Goal: Task Accomplishment & Management: Complete application form

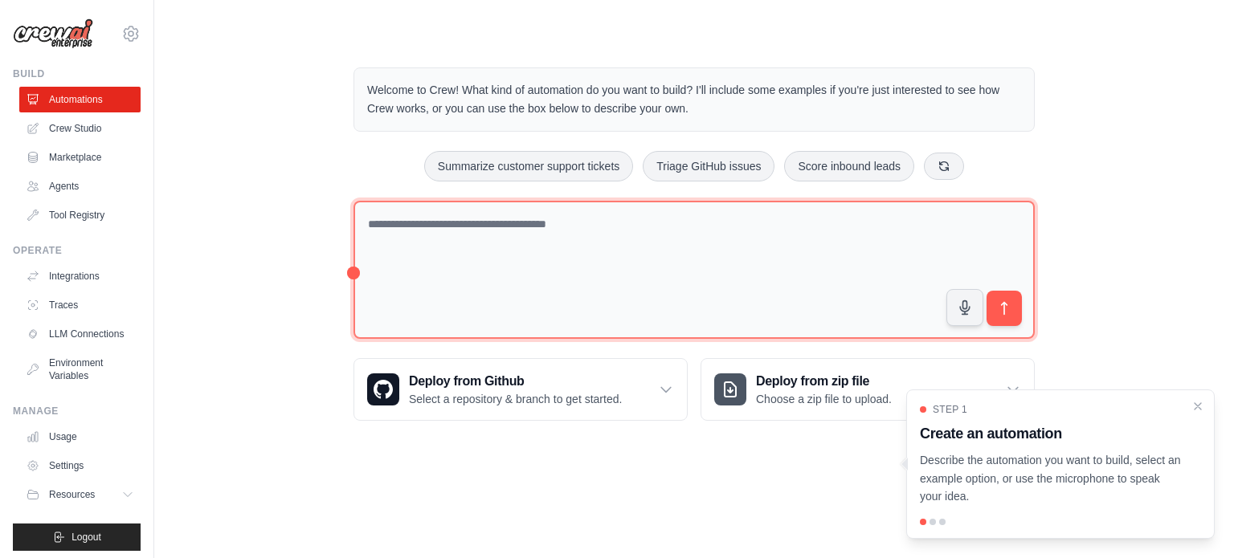
click at [506, 205] on textarea at bounding box center [693, 270] width 681 height 139
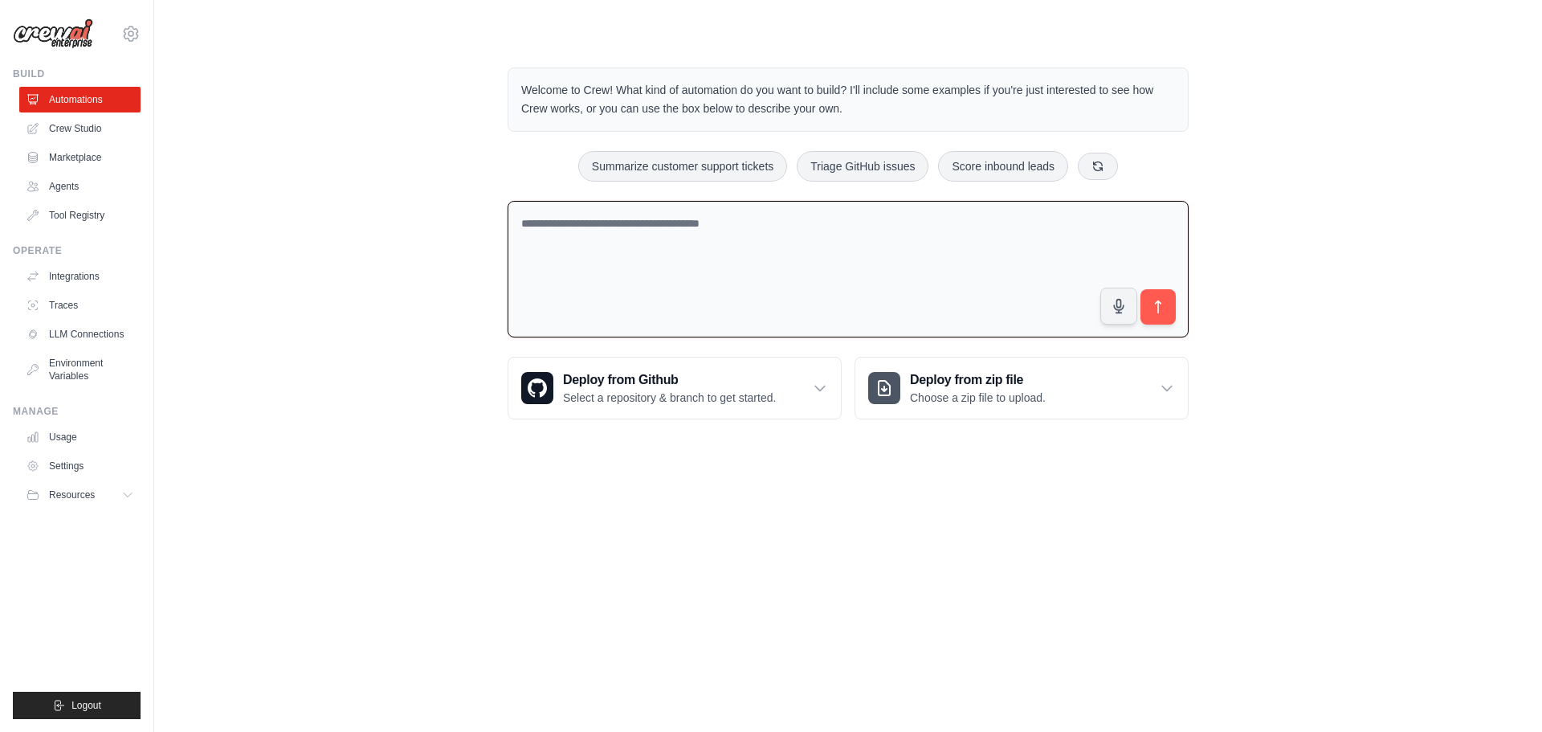
scroll to position [3211, 0]
click at [653, 201] on textarea "To enrich screen reader interactions, please activate Accessibility in Grammarl…" at bounding box center [848, 269] width 681 height 137
click at [545, 240] on textarea "To enrich screen reader interactions, please activate Accessibility in Grammarl…" at bounding box center [848, 269] width 681 height 137
click at [626, 245] on textarea "********" at bounding box center [848, 269] width 681 height 137
paste textarea "**********"
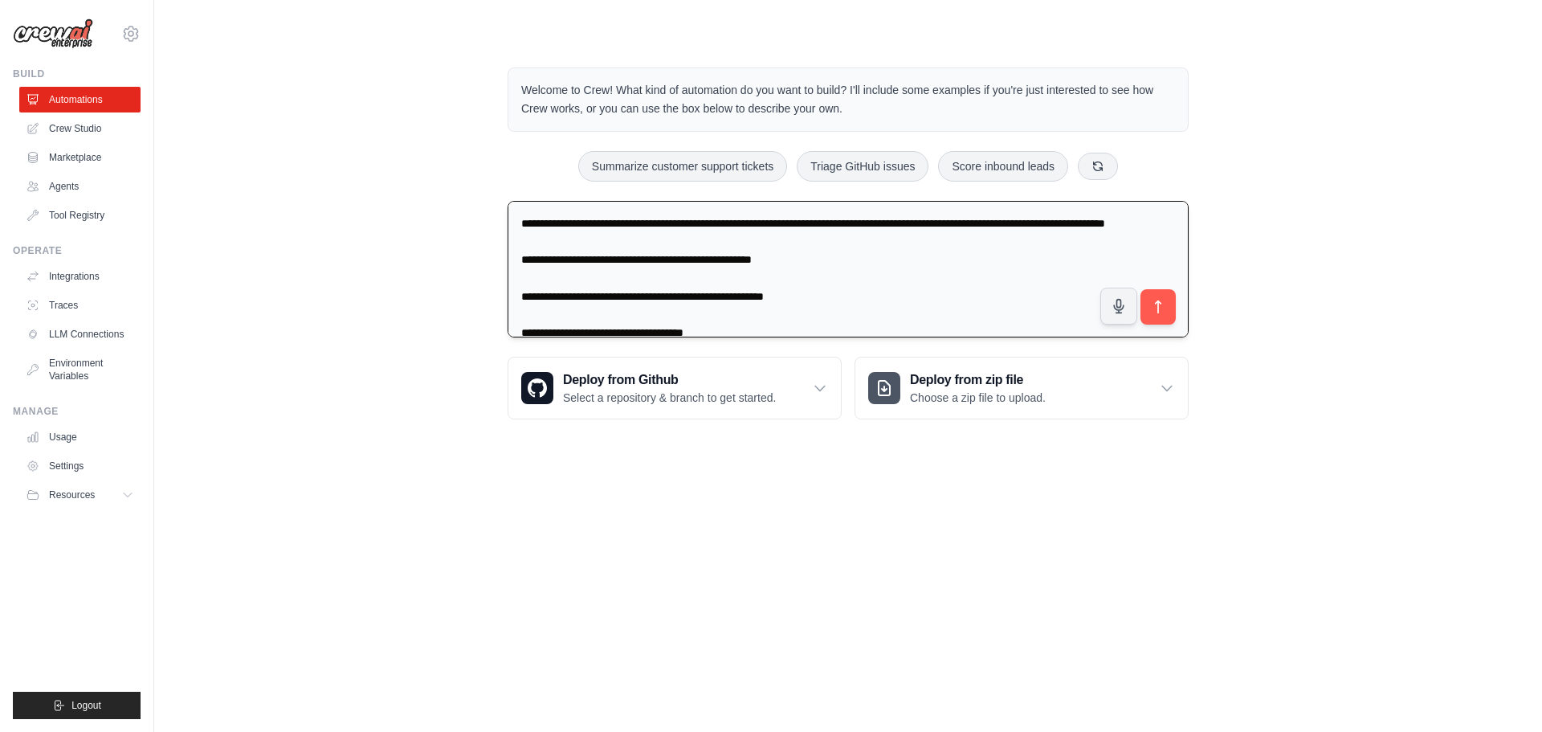
scroll to position [34, 0]
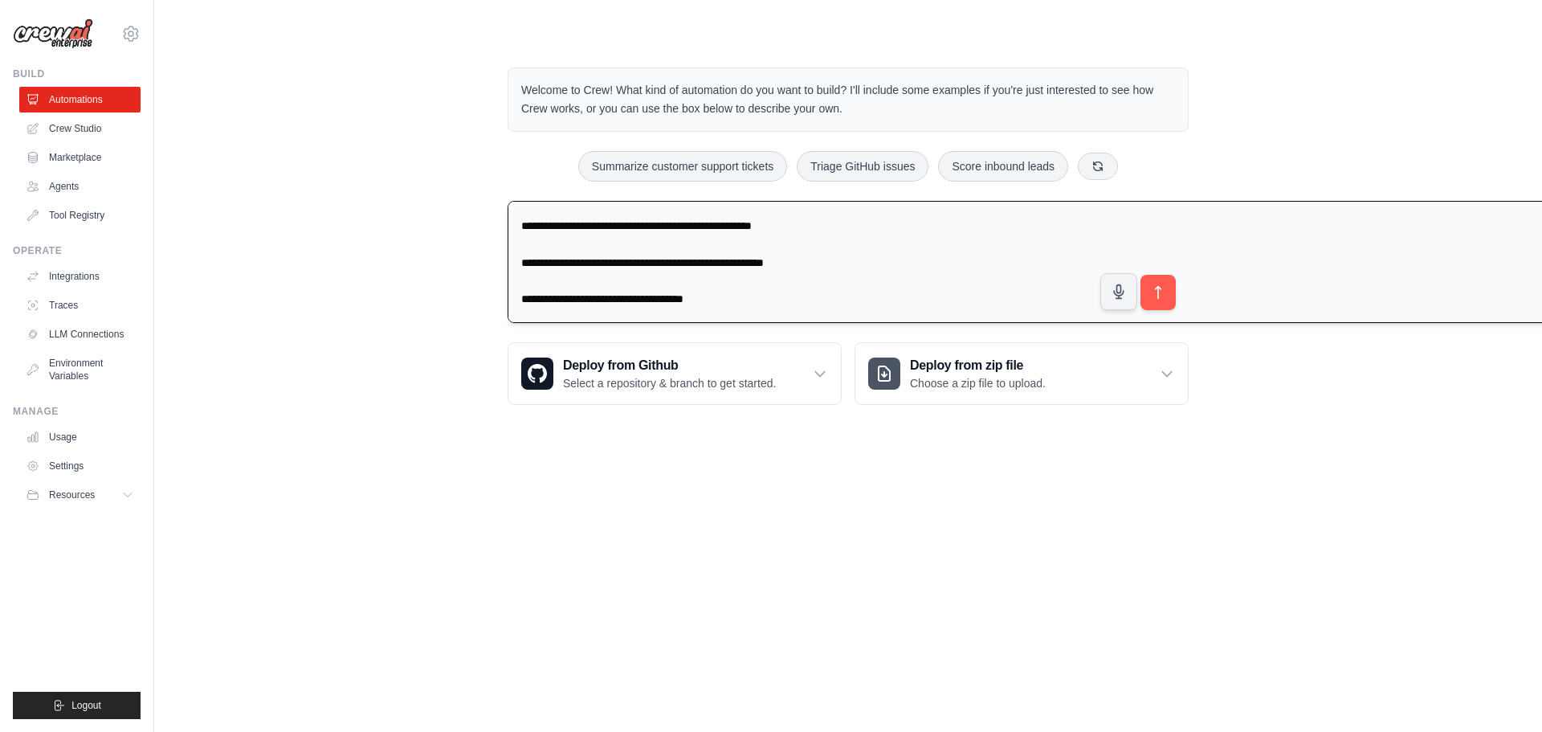
paste textarea "To enrich screen reader interactions, please activate Accessibility in Grammarl…"
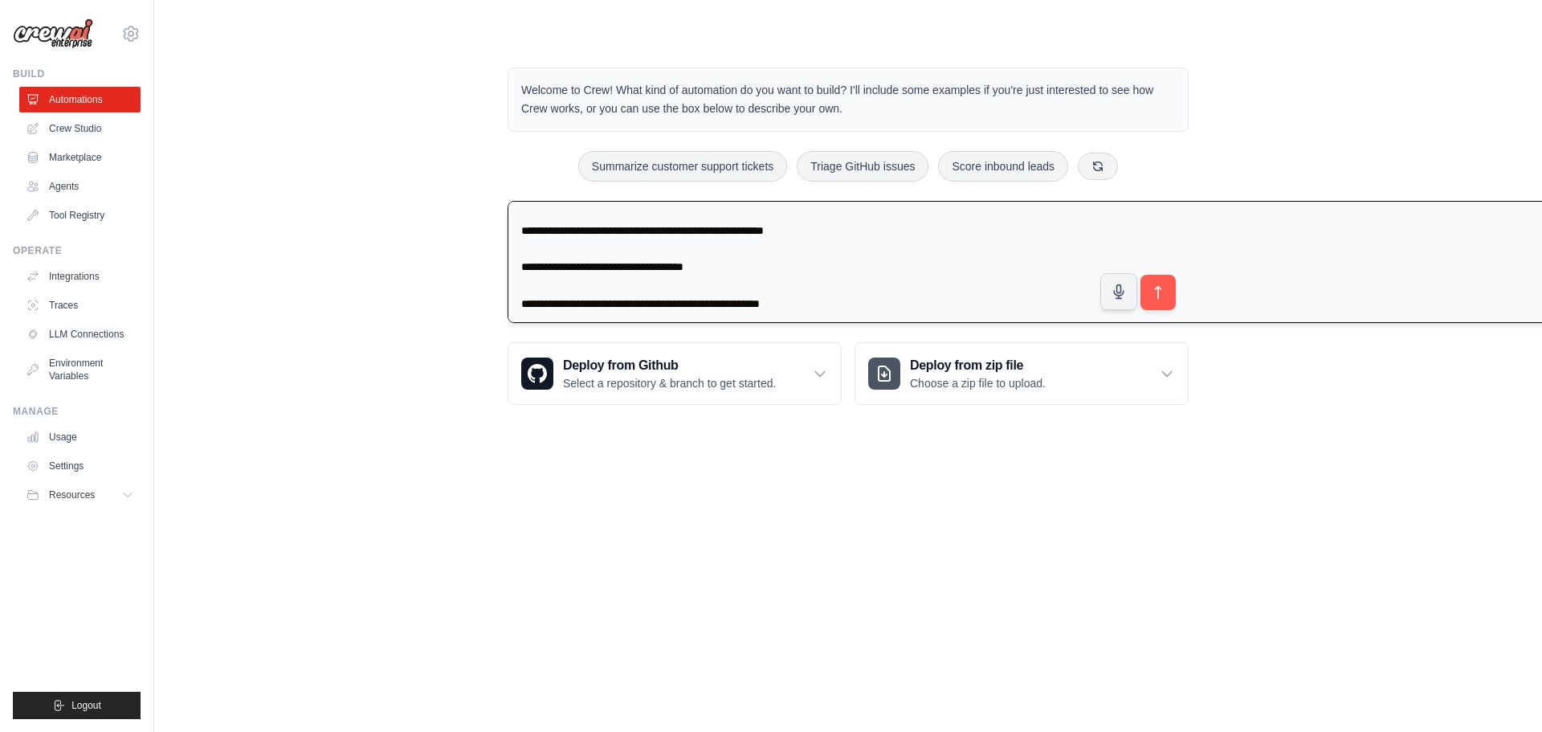
scroll to position [82, 0]
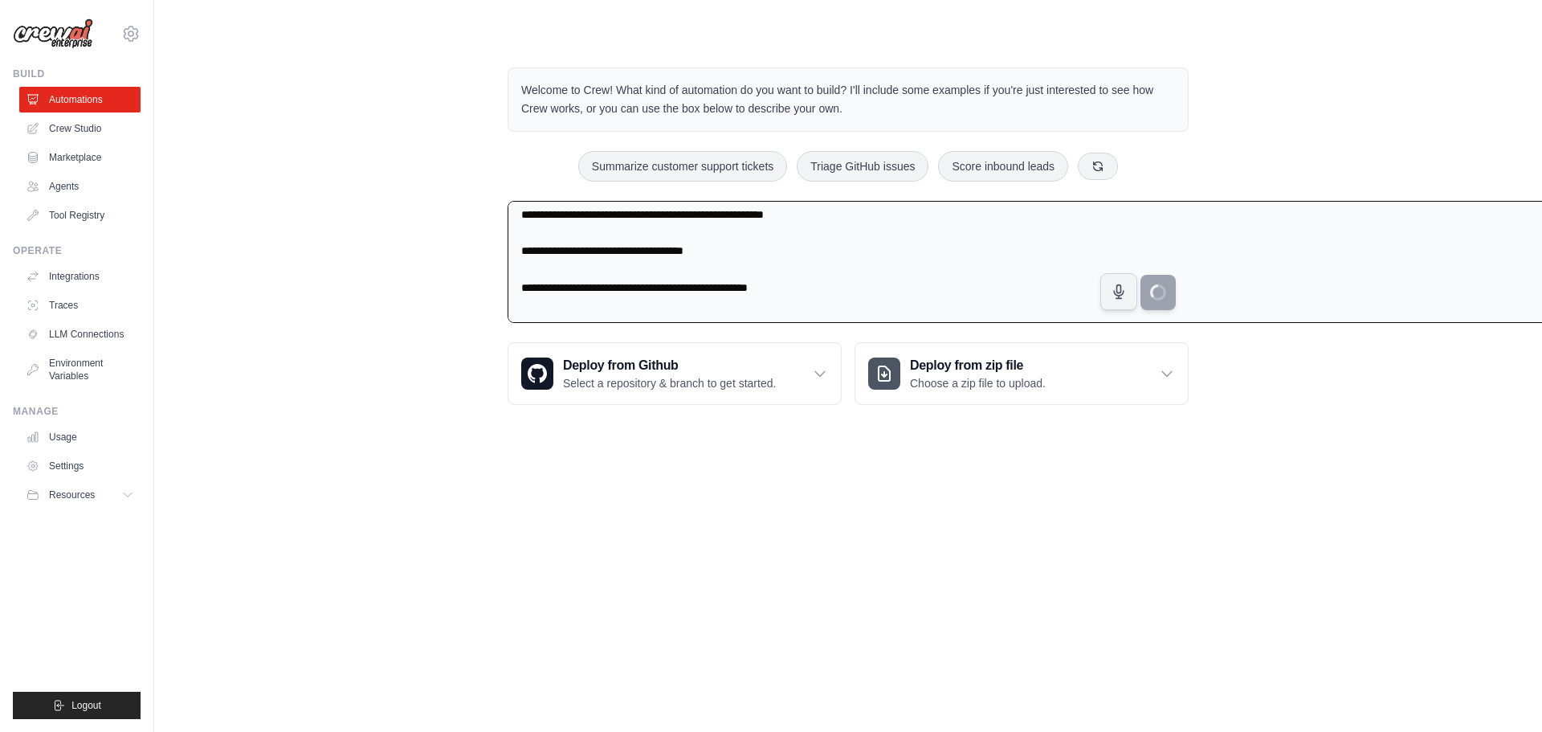
type textarea "**********"
click at [619, 201] on textarea "**********" at bounding box center [1247, 262] width 1478 height 122
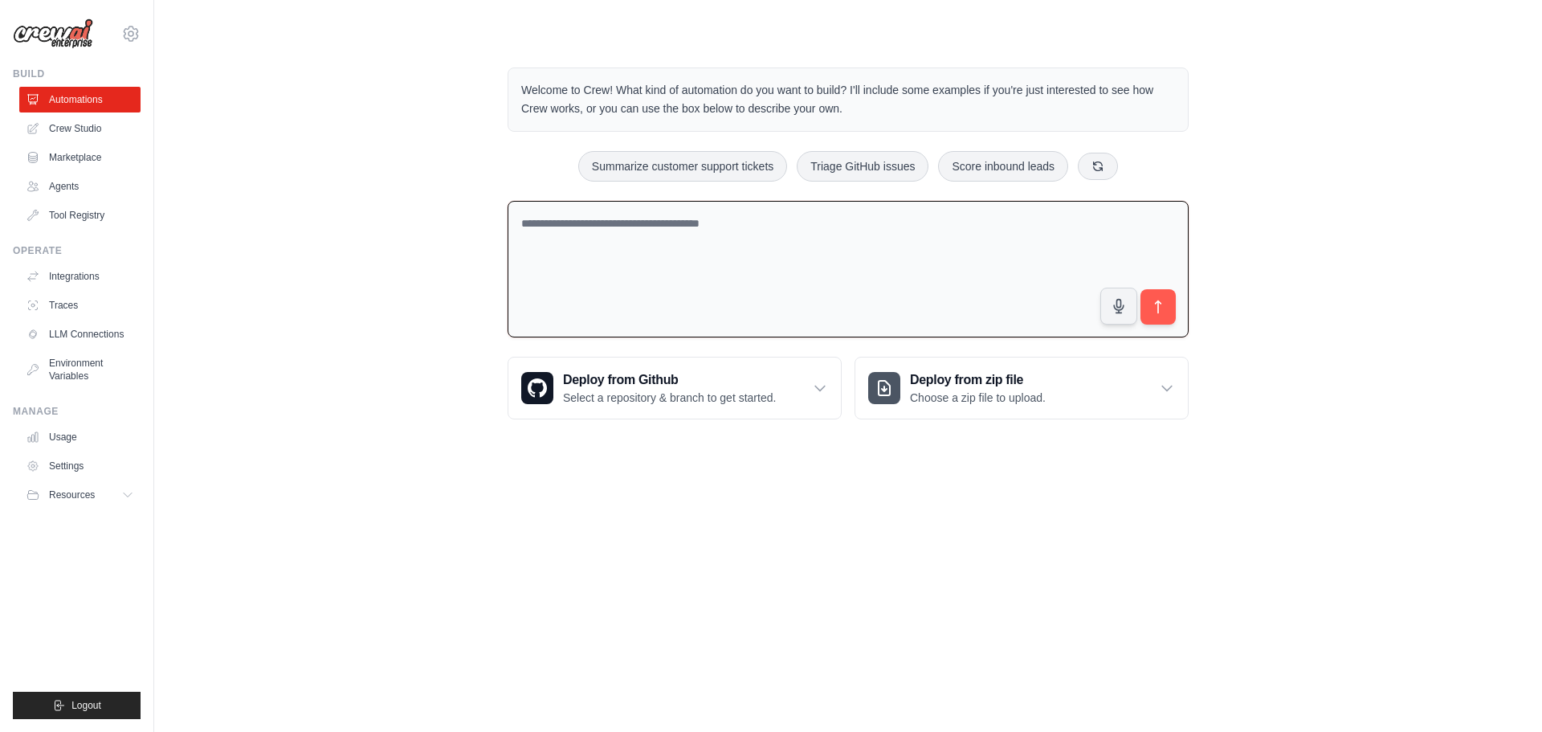
click at [588, 209] on textarea at bounding box center [848, 269] width 681 height 137
click at [633, 246] on textarea "To enrich screen reader interactions, please activate Accessibility in Grammarl…" at bounding box center [848, 269] width 681 height 137
paste textarea "**********"
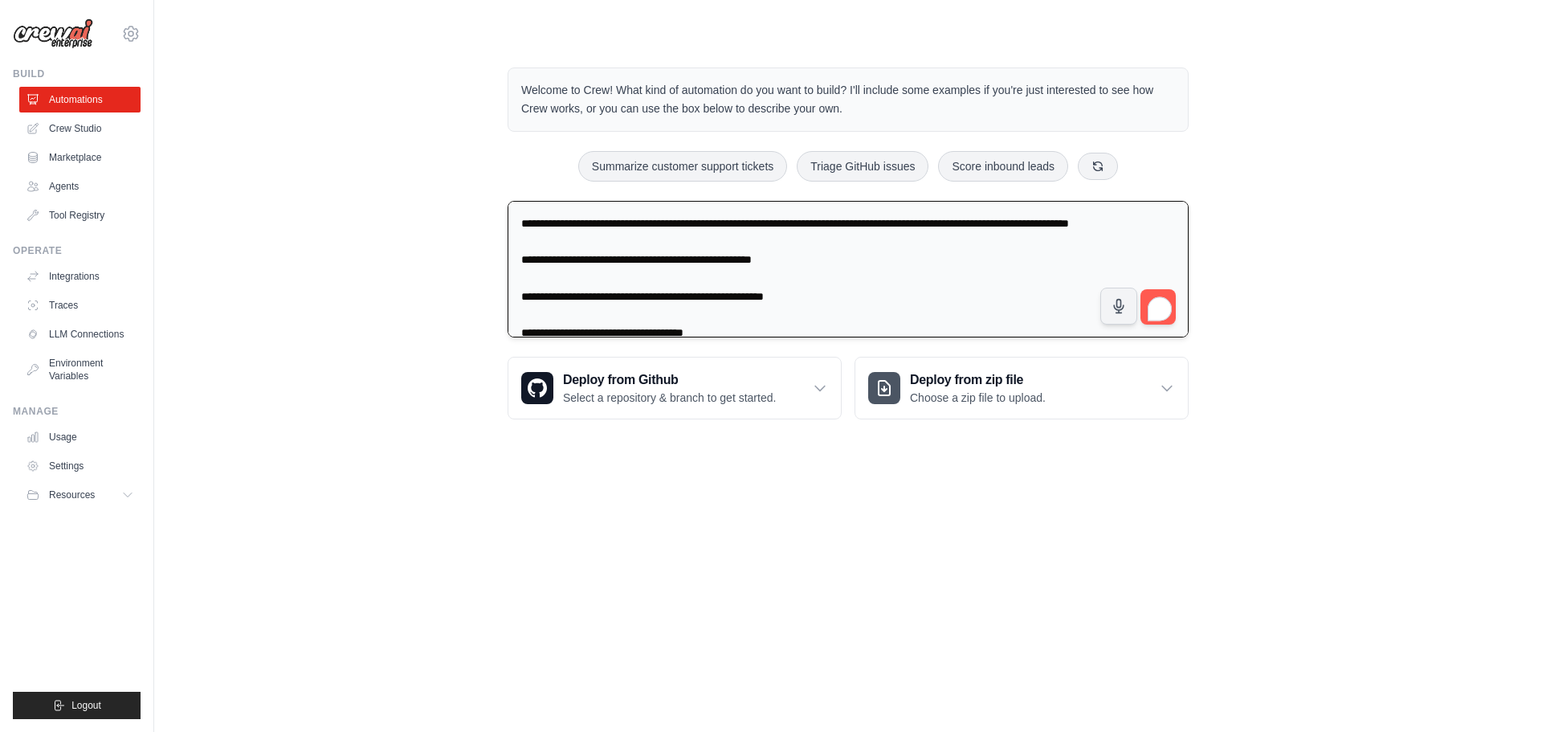
scroll to position [112, 0]
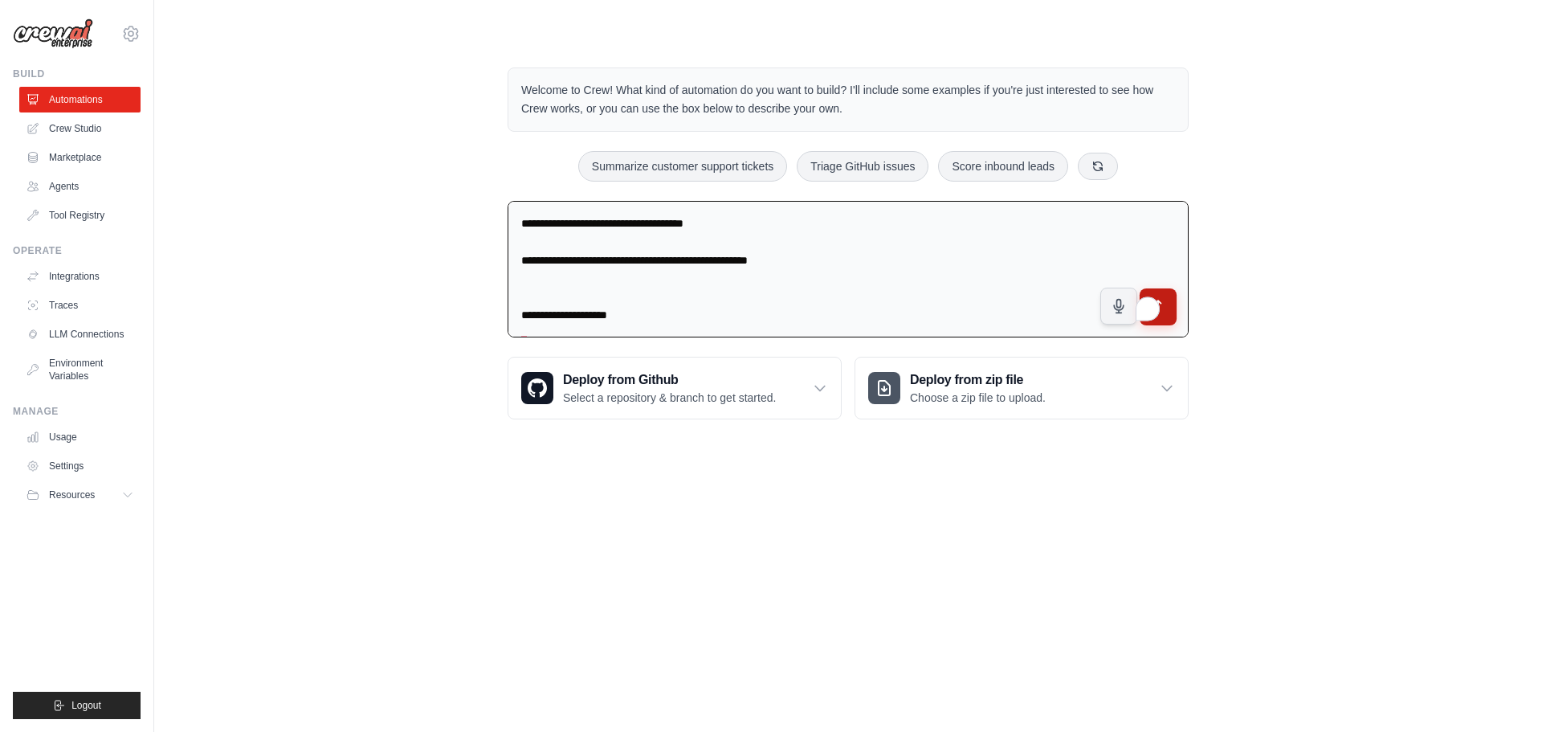
type textarea "**********"
click at [1166, 314] on icon "submit" at bounding box center [1158, 307] width 17 height 17
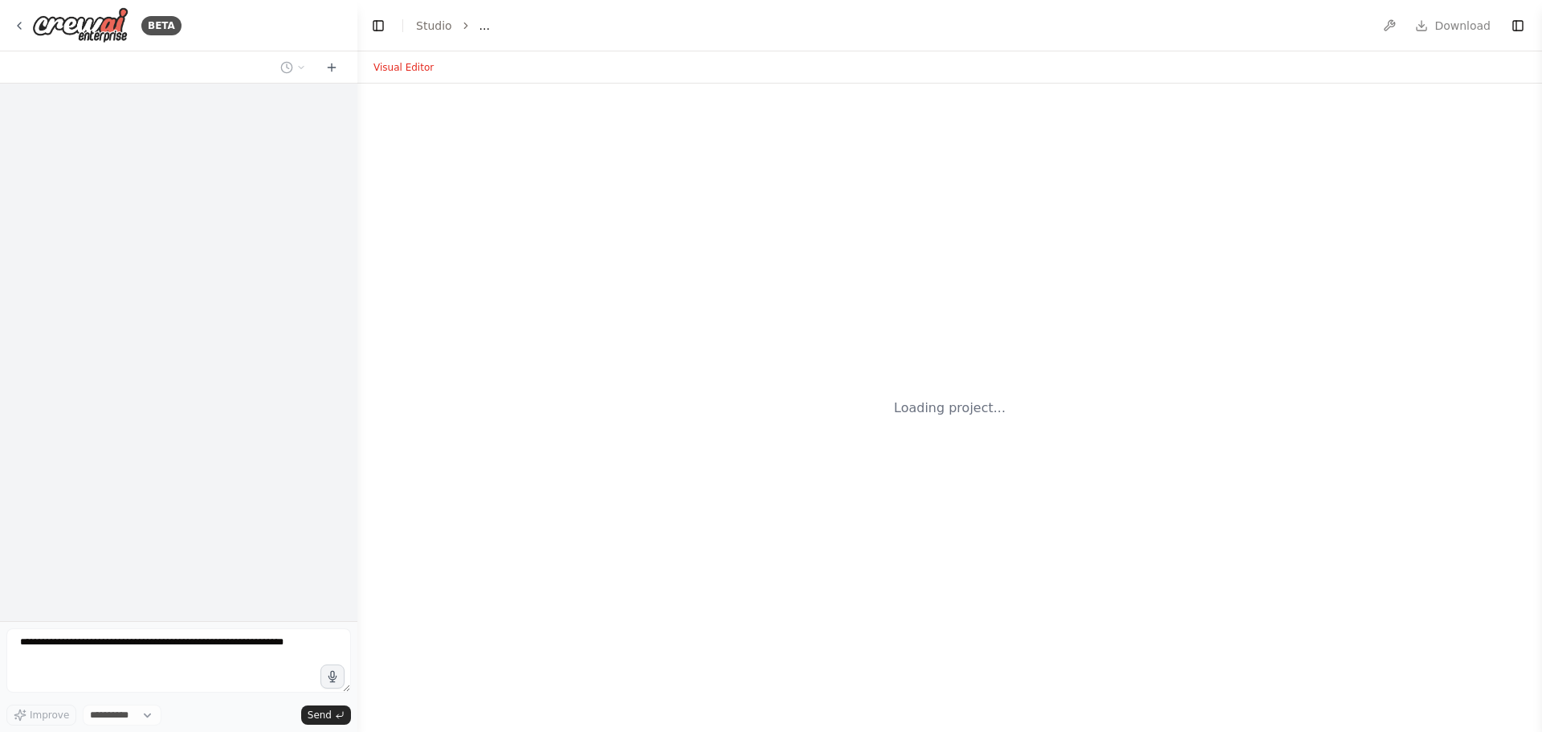
scroll to position [3211, 0]
select select "****"
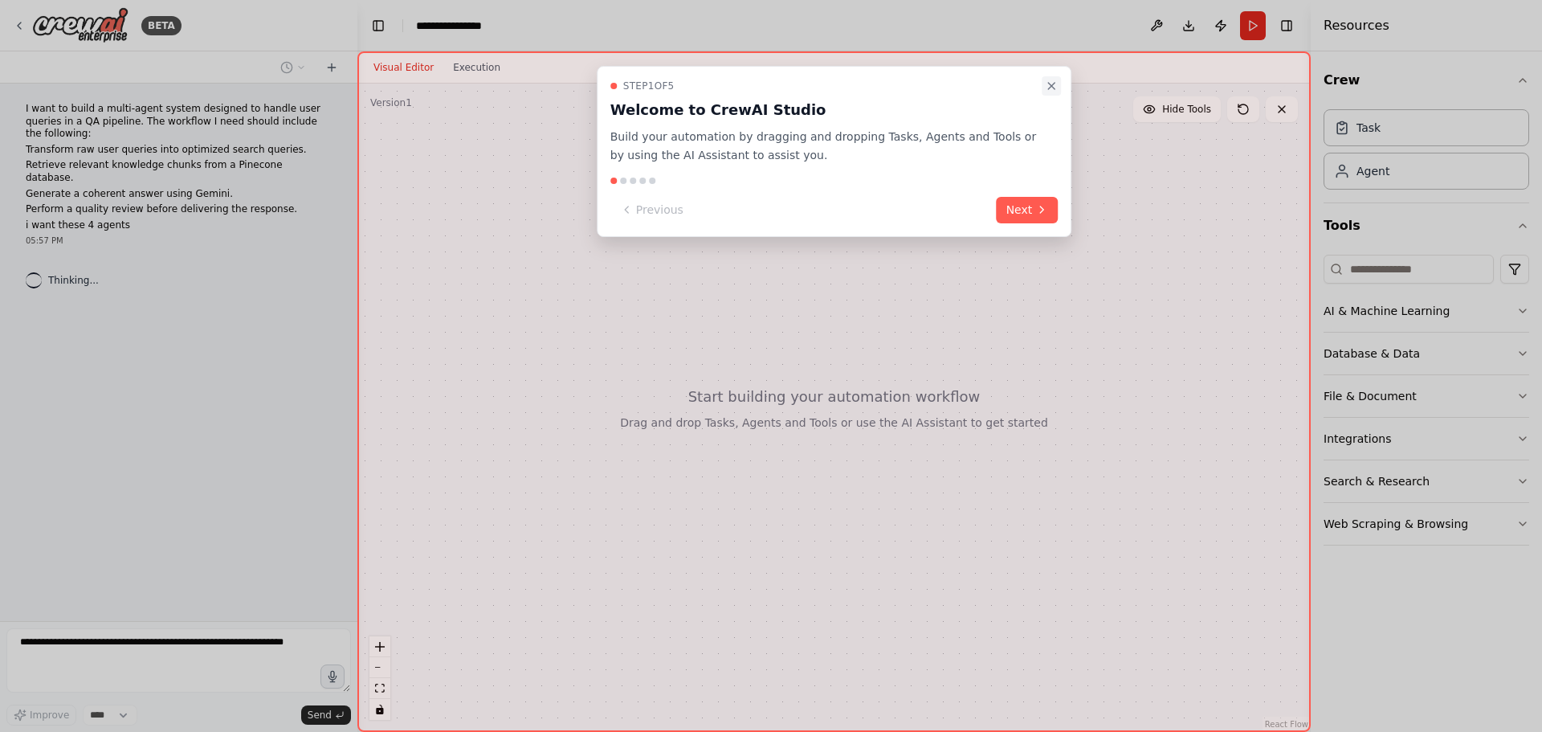
click at [1054, 95] on button "Close walkthrough" at bounding box center [1051, 85] width 19 height 19
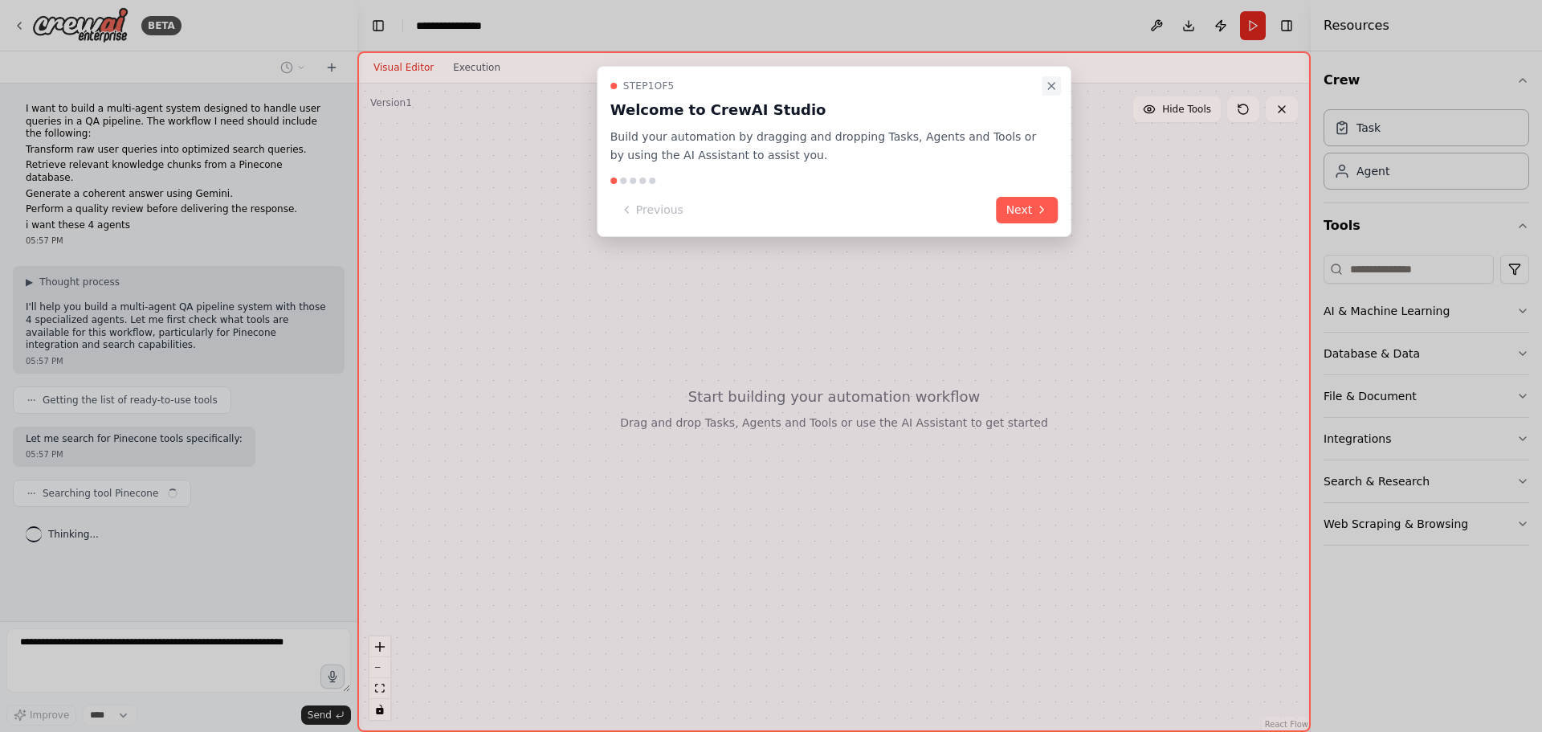
click at [1049, 89] on icon "Close walkthrough" at bounding box center [1051, 86] width 6 height 6
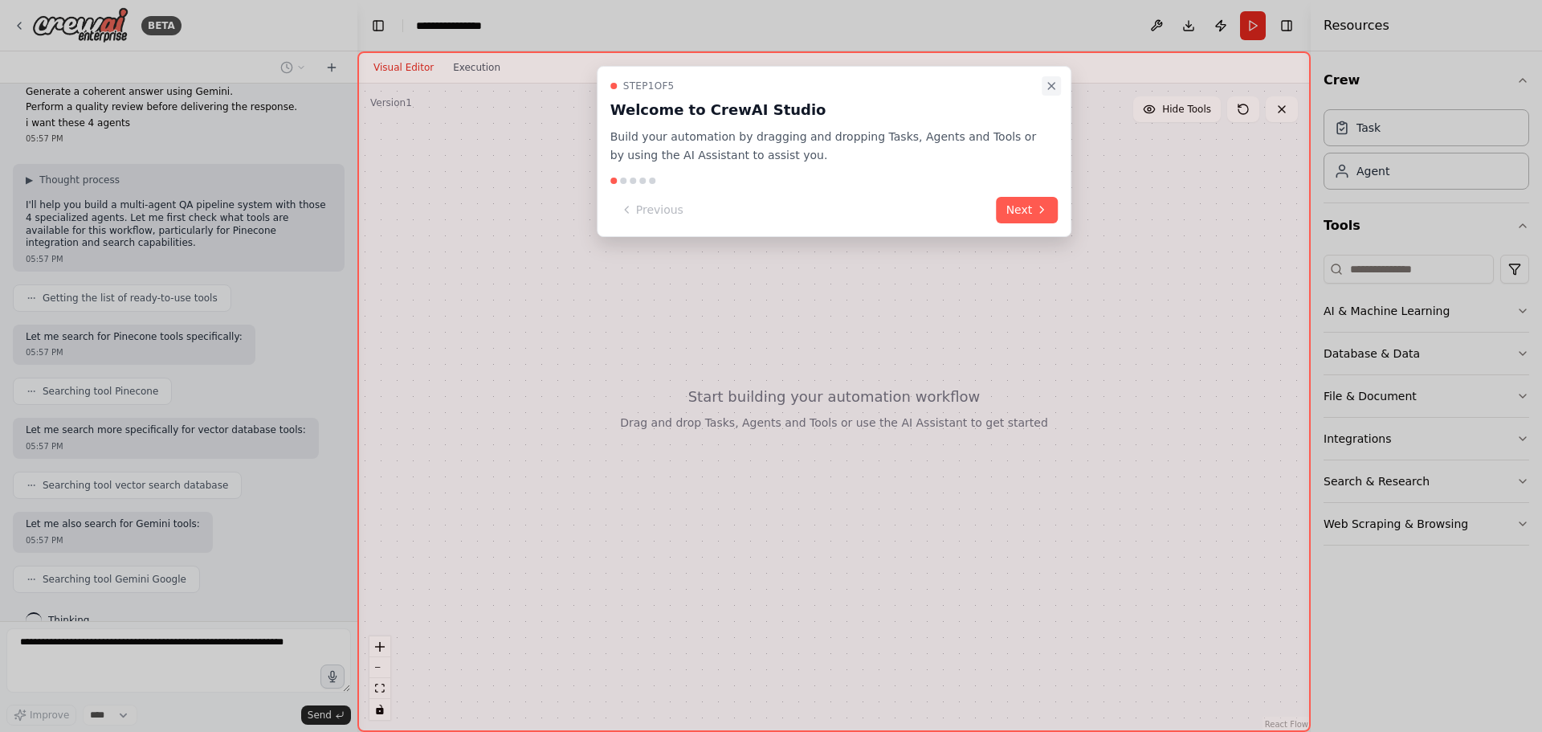
click at [1051, 84] on icon "Close walkthrough" at bounding box center [1051, 86] width 6 height 6
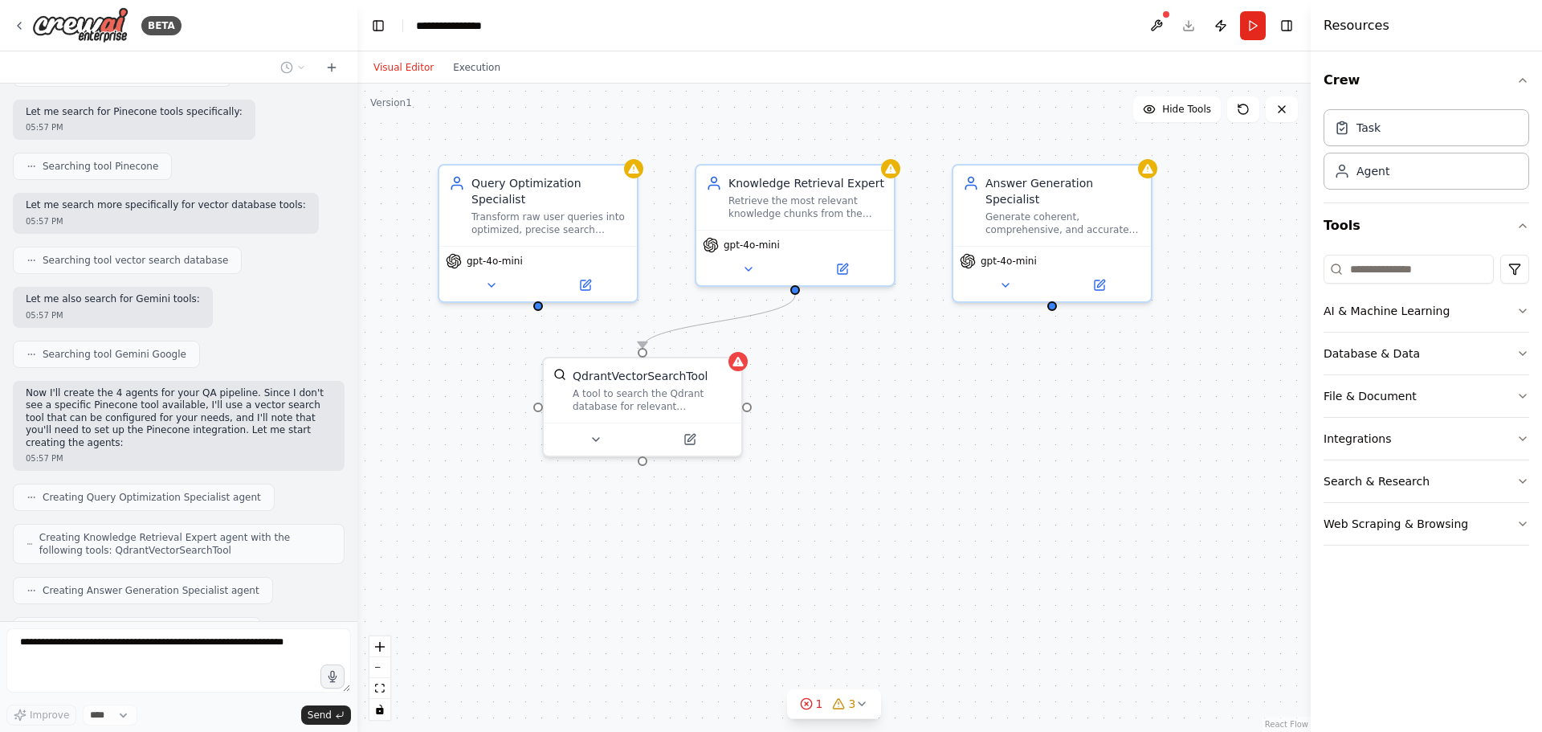
scroll to position [367, 0]
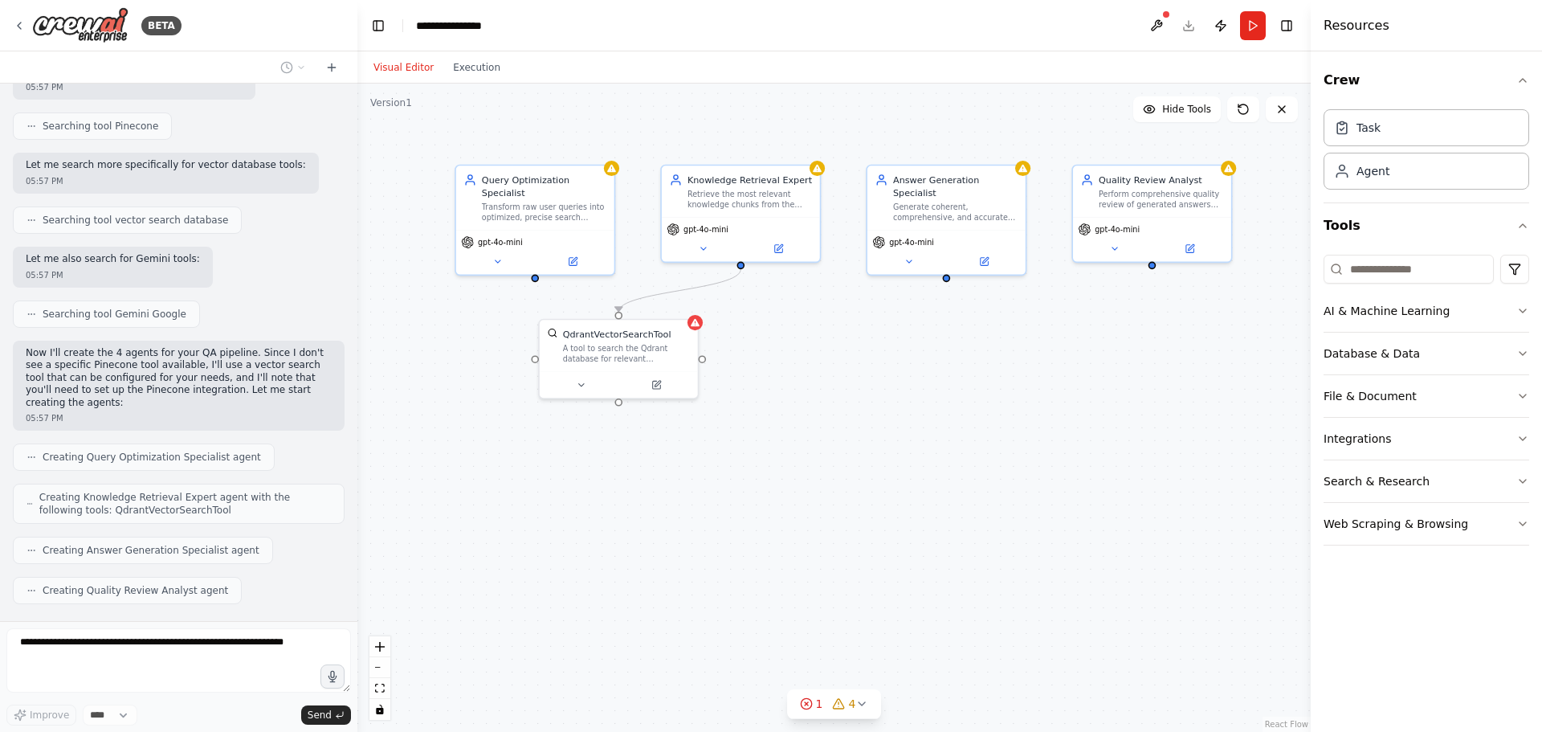
drag, startPoint x: 1102, startPoint y: 476, endPoint x: 989, endPoint y: 411, distance: 130.6
click at [989, 411] on div ".deletable-edge-delete-btn { width: 20px; height: 20px; border: 0px solid #ffff…" at bounding box center [833, 408] width 953 height 648
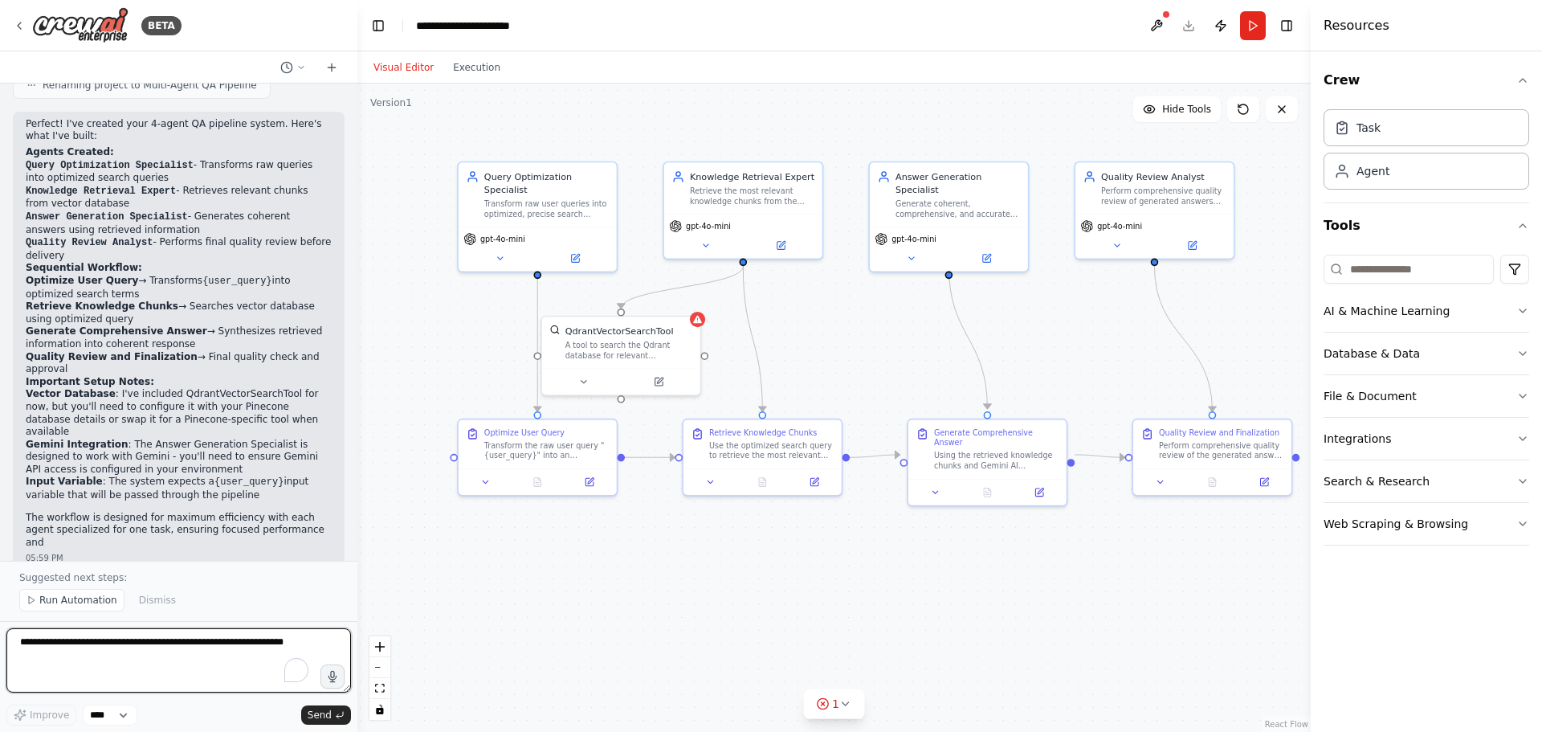
scroll to position [1300, 0]
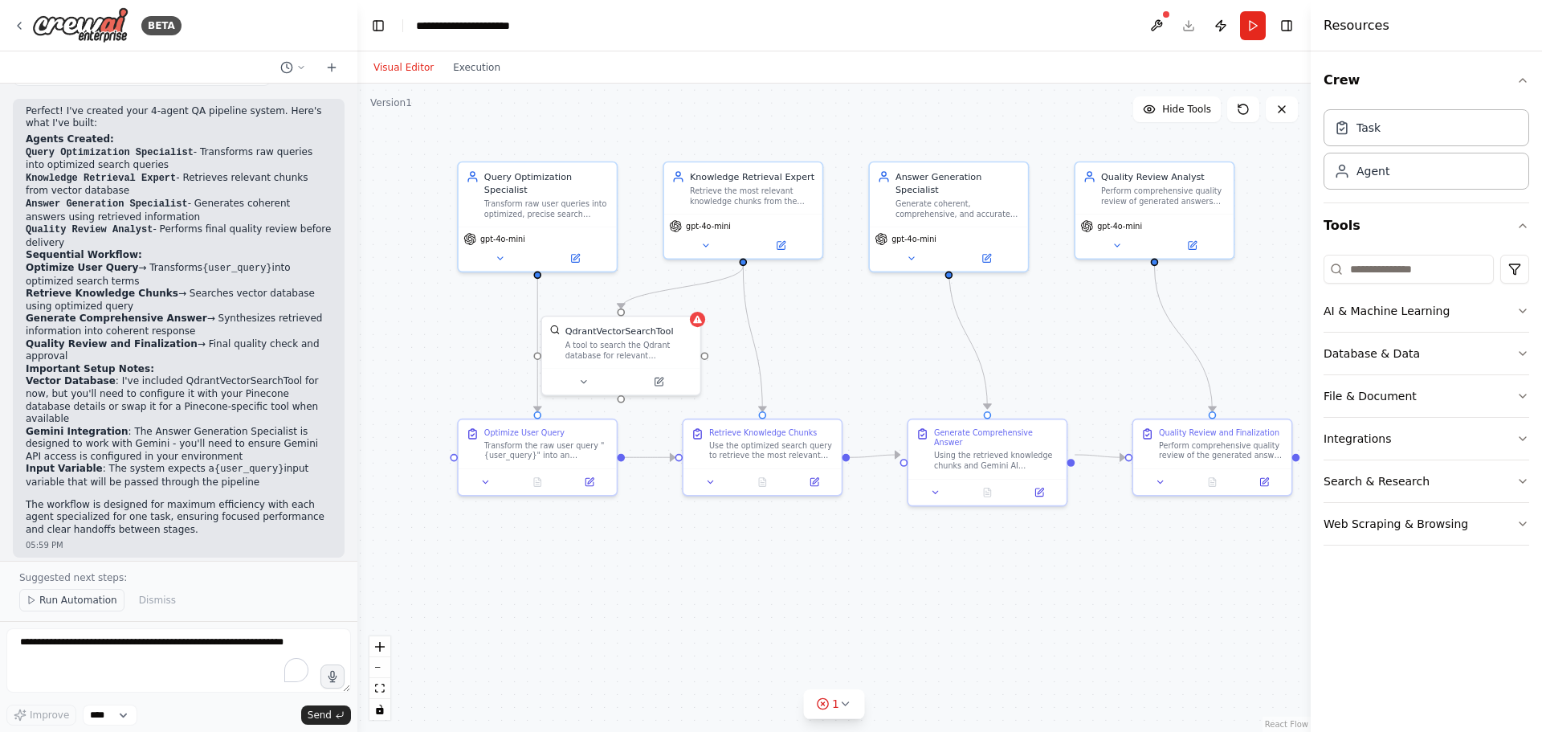
click at [79, 599] on span "Run Automation" at bounding box center [78, 600] width 78 height 13
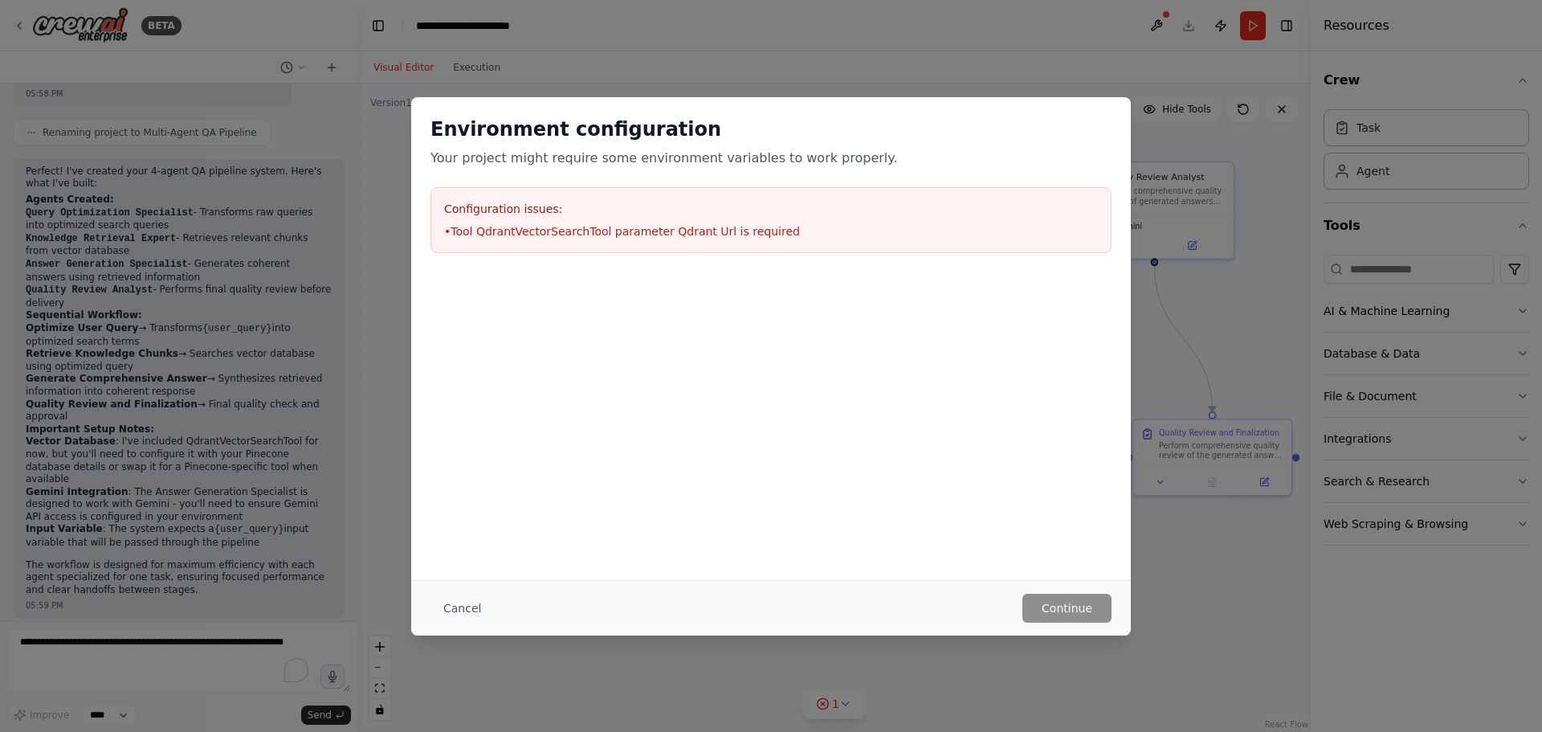
click at [1155, 29] on div "Environment configuration Your project might require some environment variables…" at bounding box center [771, 366] width 1542 height 732
click at [1130, 161] on div "Environment configuration Your project might require some environment variables…" at bounding box center [771, 184] width 720 height 175
click at [1217, 221] on div "Environment configuration Your project might require some environment variables…" at bounding box center [771, 366] width 1542 height 732
click at [462, 598] on button "Cancel" at bounding box center [462, 608] width 63 height 29
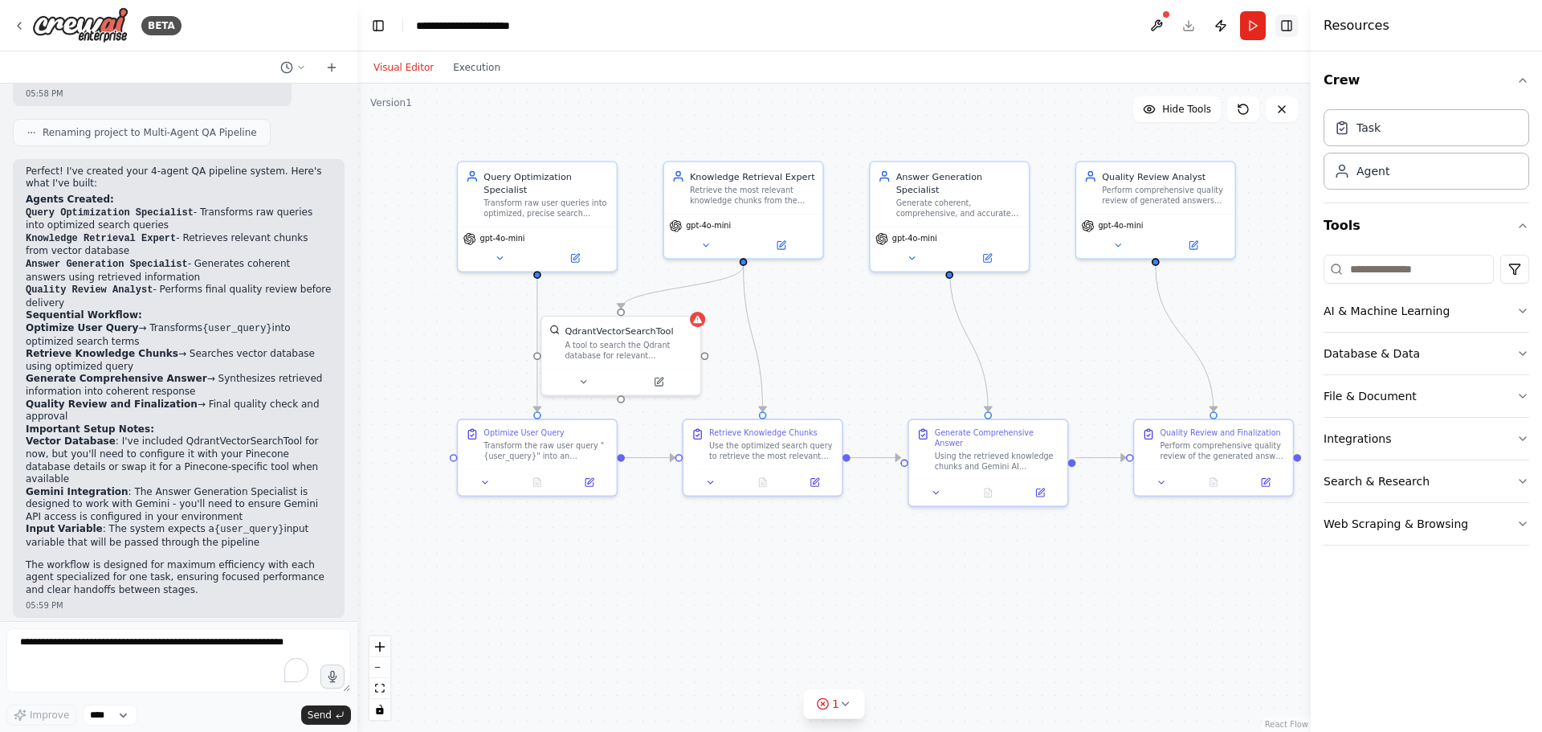
click at [1288, 27] on button "Toggle Right Sidebar" at bounding box center [1287, 25] width 22 height 22
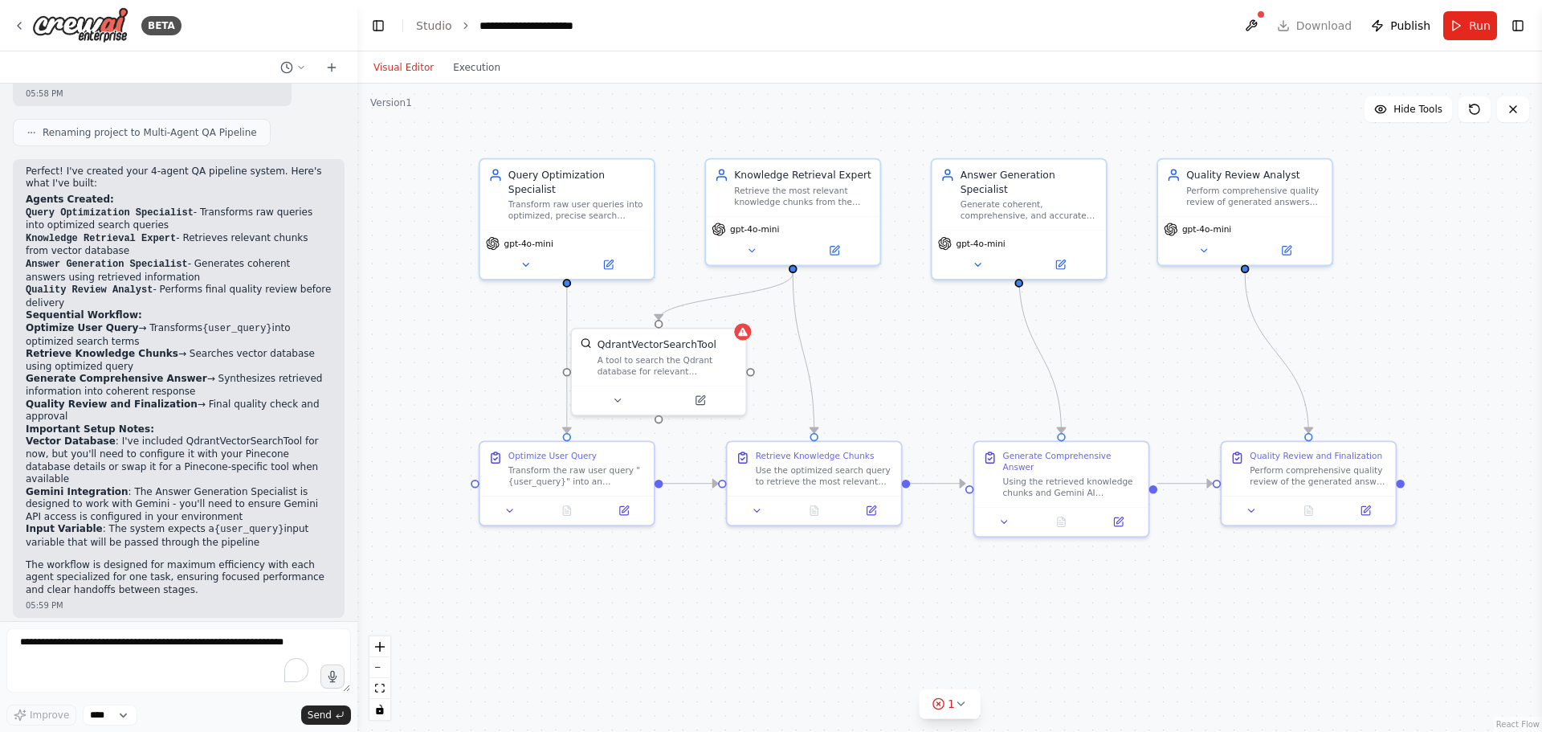
drag, startPoint x: 1386, startPoint y: 215, endPoint x: 1502, endPoint y: 221, distance: 116.6
click at [1502, 221] on div ".deletable-edge-delete-btn { width: 20px; height: 20px; border: 0px solid #ffff…" at bounding box center [949, 408] width 1185 height 648
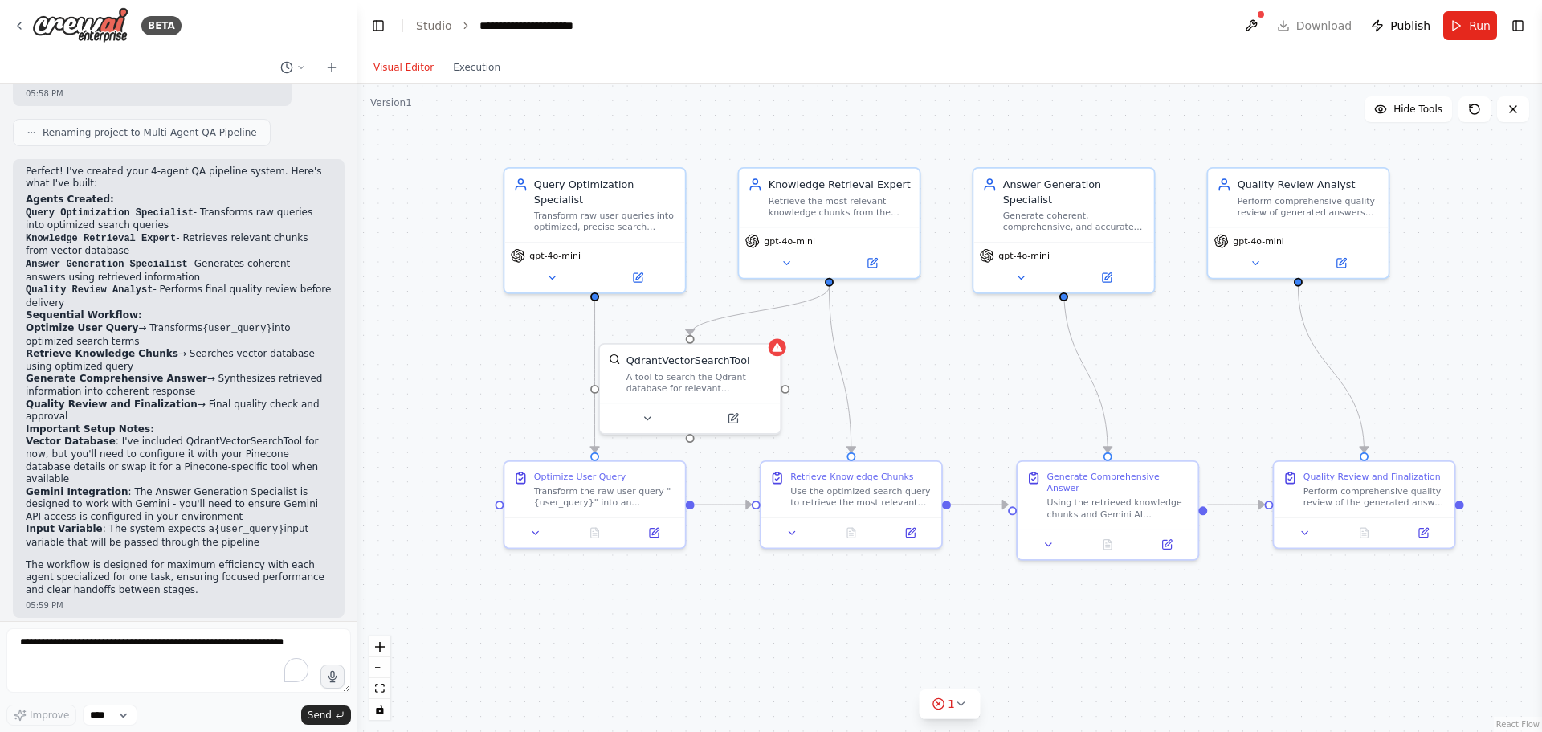
drag, startPoint x: 1445, startPoint y: 271, endPoint x: 1503, endPoint y: 279, distance: 58.4
click at [1503, 279] on div ".deletable-edge-delete-btn { width: 20px; height: 20px; border: 0px solid #ffff…" at bounding box center [949, 408] width 1185 height 648
drag, startPoint x: 732, startPoint y: 405, endPoint x: 753, endPoint y: 386, distance: 29.0
click at [753, 386] on div at bounding box center [712, 401] width 180 height 30
click at [798, 536] on button at bounding box center [792, 530] width 51 height 18
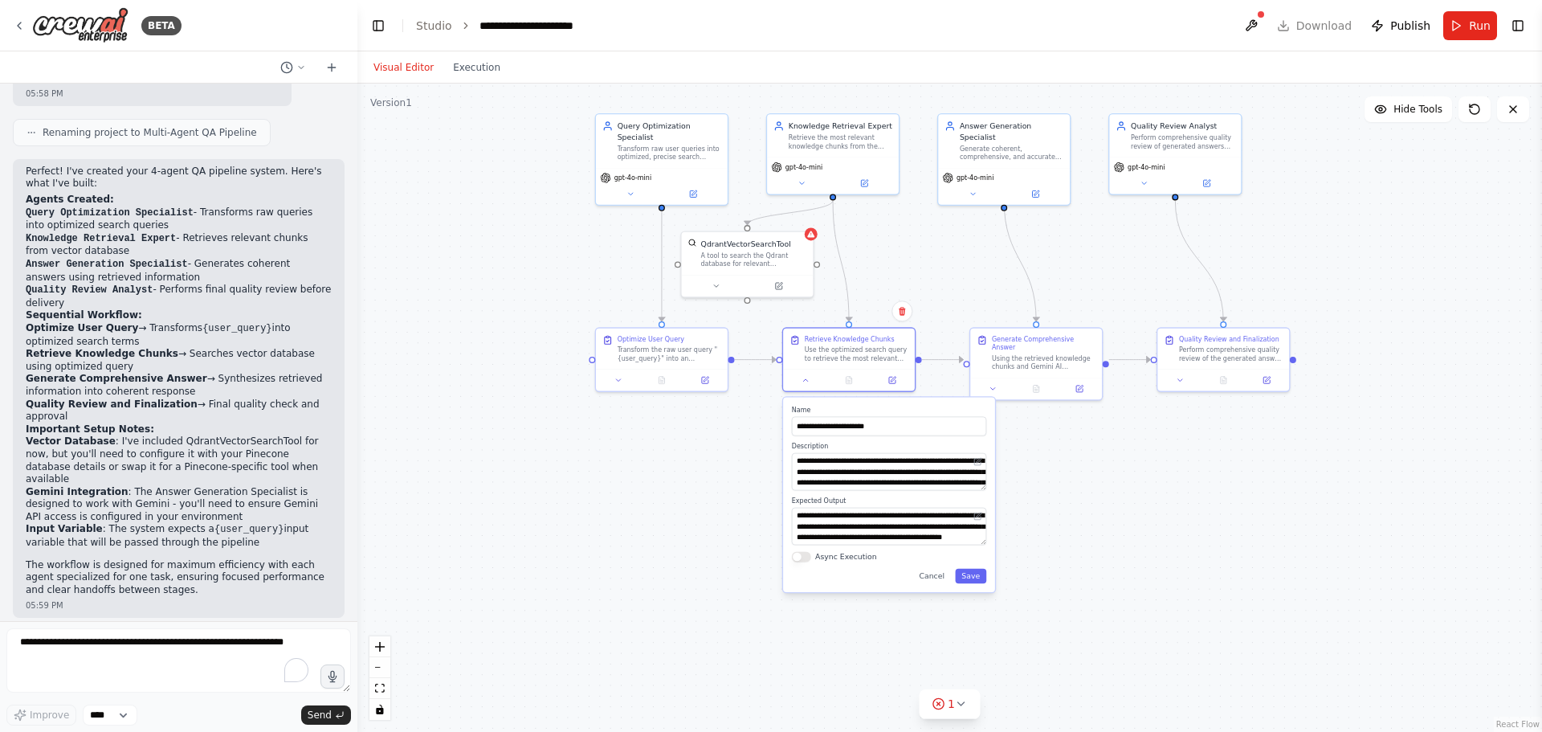
drag, startPoint x: 613, startPoint y: 524, endPoint x: 559, endPoint y: 378, distance: 155.8
click at [559, 378] on div ".deletable-edge-delete-btn { width: 20px; height: 20px; border: 0px solid #ffff…" at bounding box center [949, 408] width 1185 height 648
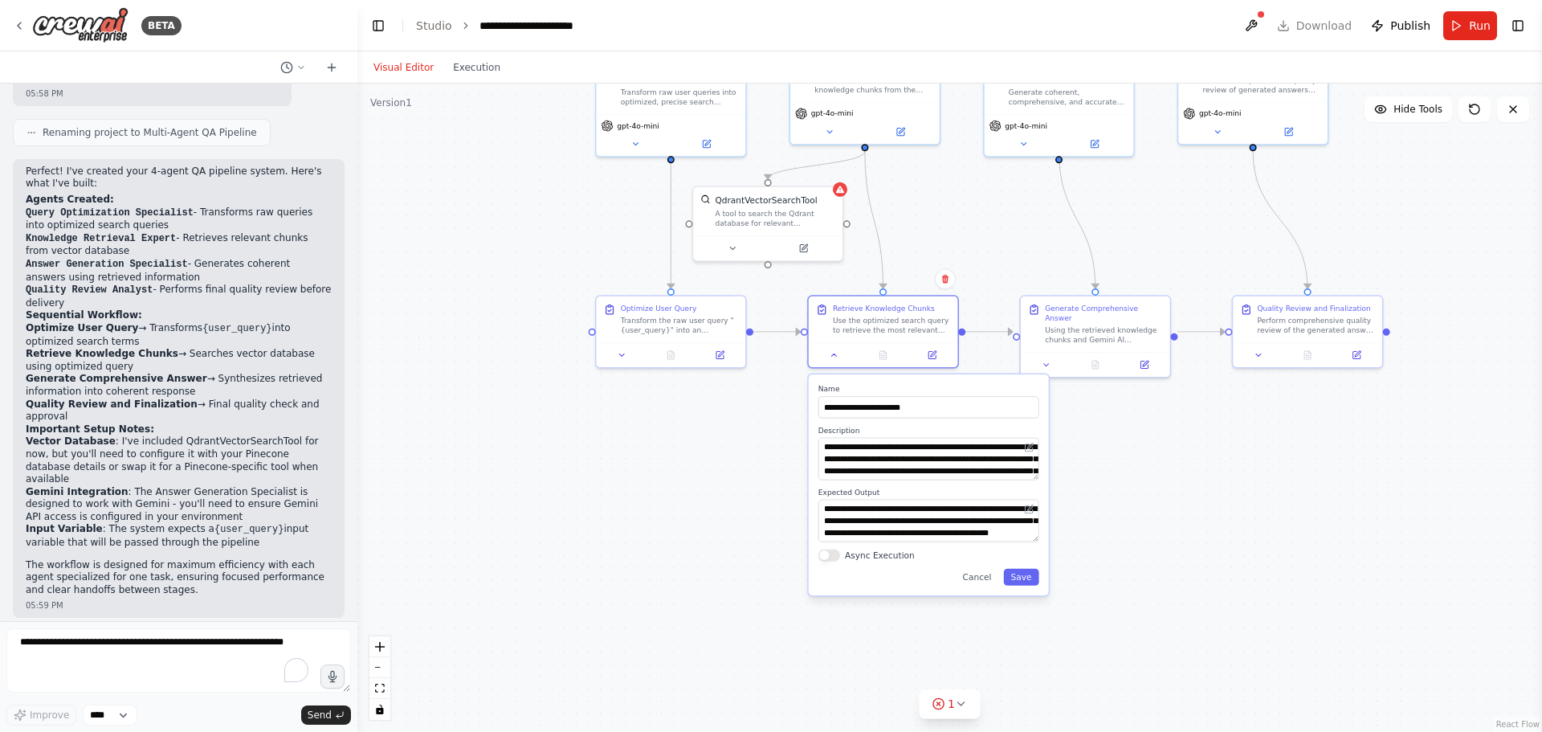
click at [559, 378] on div ".deletable-edge-delete-btn { width: 20px; height: 20px; border: 0px solid #ffff…" at bounding box center [949, 408] width 1185 height 648
click at [981, 576] on button "Cancel" at bounding box center [977, 577] width 43 height 17
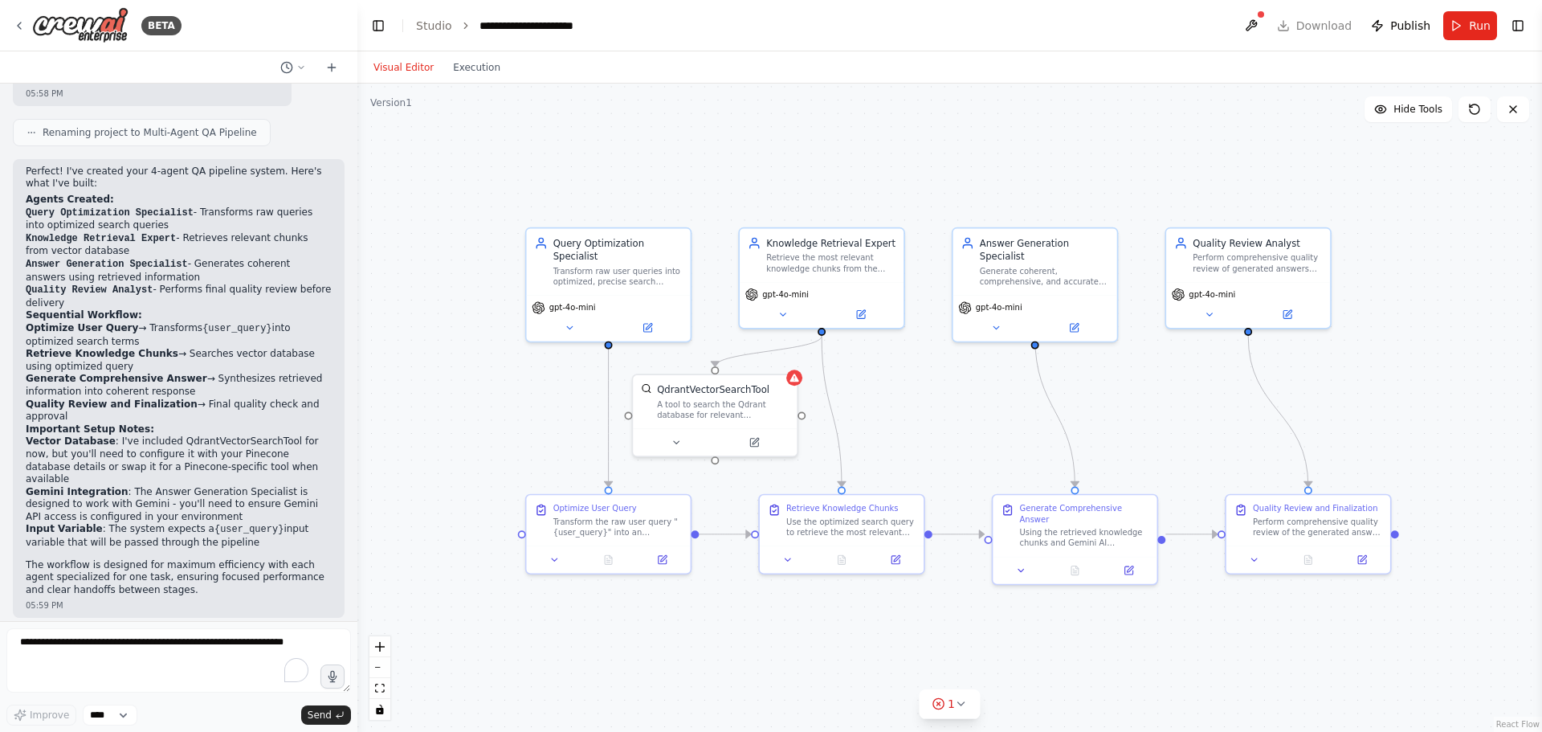
drag, startPoint x: 758, startPoint y: 429, endPoint x: 713, endPoint y: 643, distance: 218.4
click at [713, 643] on div ".deletable-edge-delete-btn { width: 20px; height: 20px; border: 0px solid #ffff…" at bounding box center [949, 408] width 1185 height 648
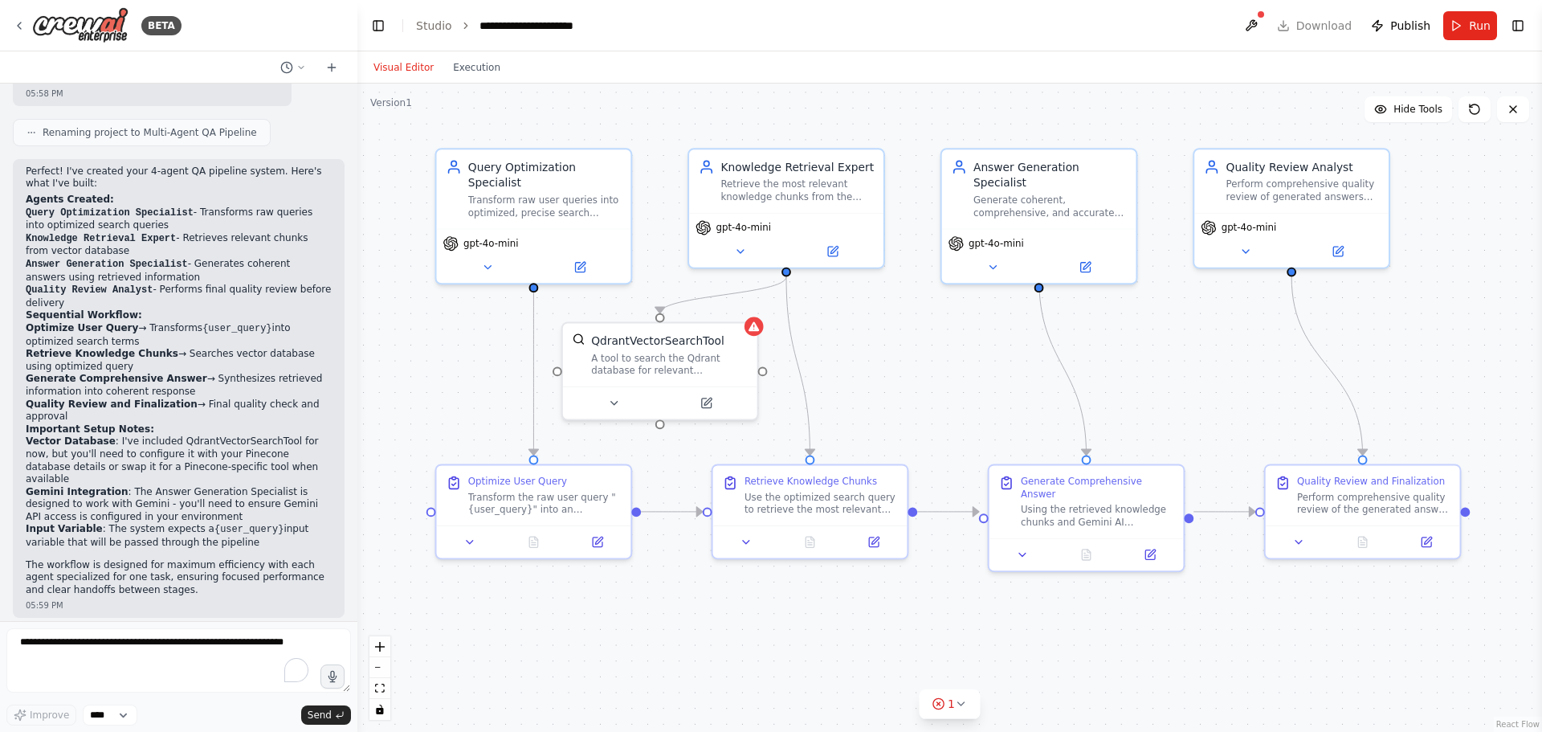
drag, startPoint x: 674, startPoint y: 590, endPoint x: 604, endPoint y: 580, distance: 70.5
click at [604, 580] on div ".deletable-edge-delete-btn { width: 20px; height: 20px; border: 0px solid #ffff…" at bounding box center [949, 408] width 1185 height 648
click at [472, 546] on button at bounding box center [470, 538] width 55 height 19
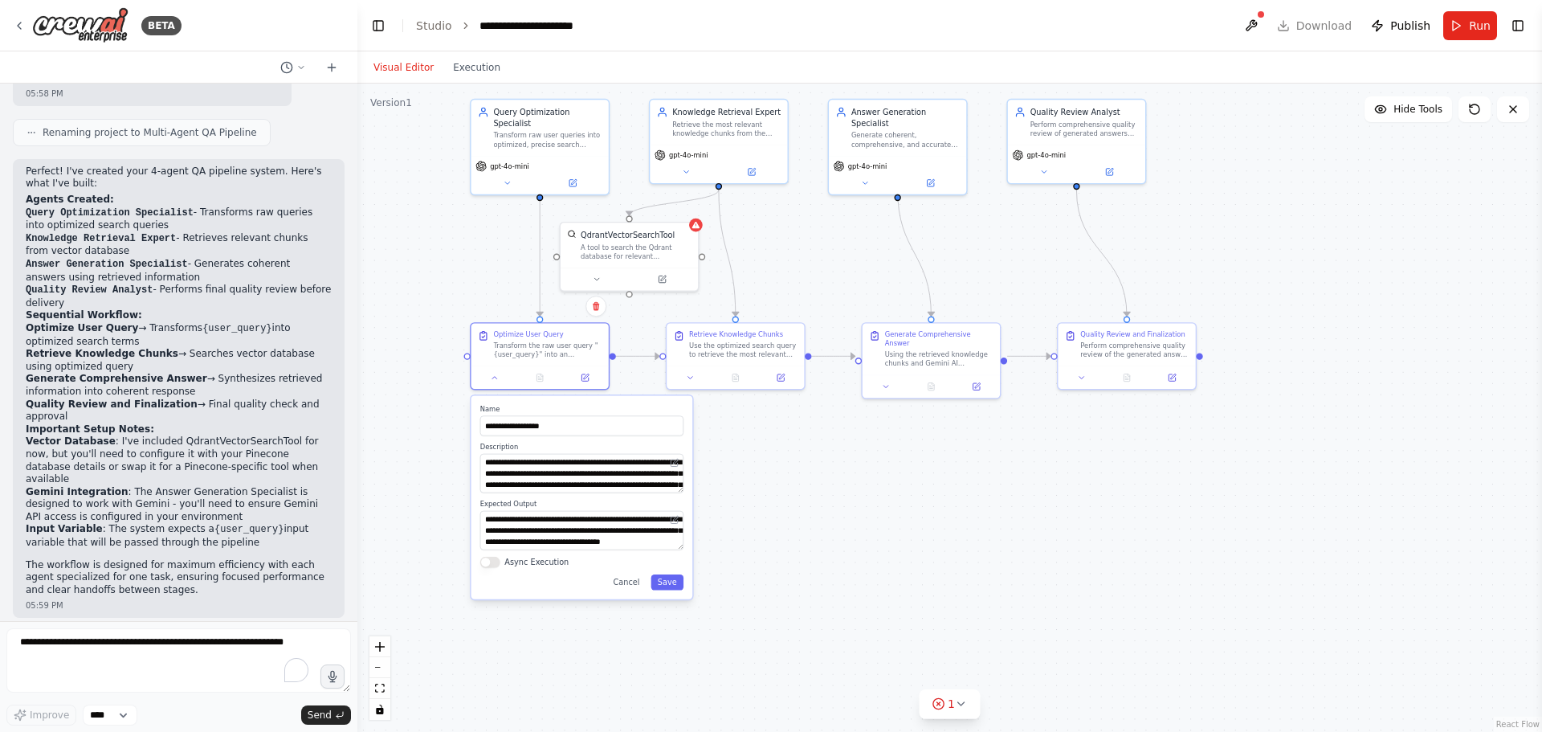
drag, startPoint x: 753, startPoint y: 635, endPoint x: 764, endPoint y: 438, distance: 197.9
click at [764, 438] on div ".deletable-edge-delete-btn { width: 20px; height: 20px; border: 0px solid #ffff…" at bounding box center [949, 408] width 1185 height 648
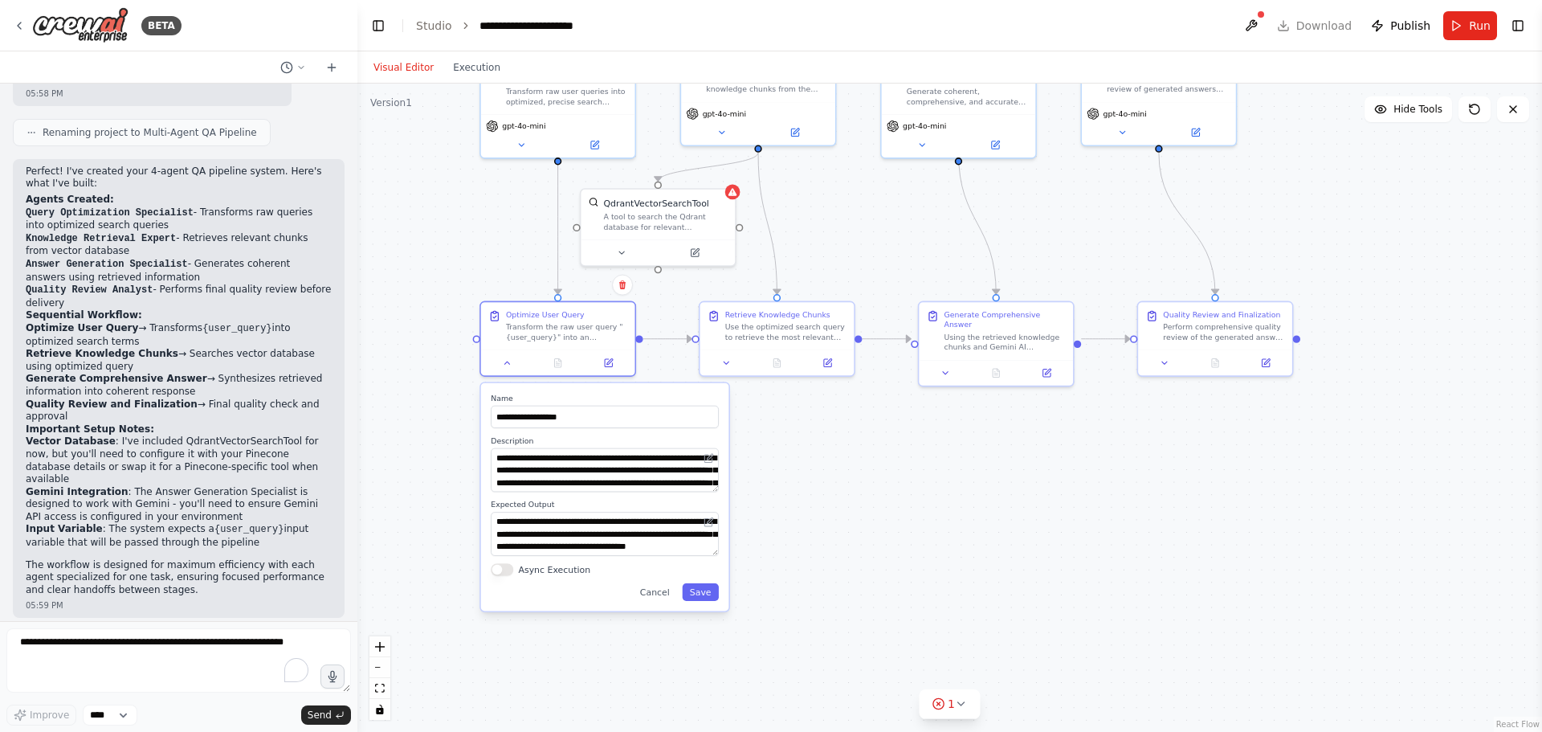
drag, startPoint x: 764, startPoint y: 438, endPoint x: 802, endPoint y: 514, distance: 85.5
click at [802, 514] on div ".deletable-edge-delete-btn { width: 20px; height: 20px; border: 0px solid #ffff…" at bounding box center [949, 408] width 1185 height 648
click at [526, 470] on textarea "**********" at bounding box center [605, 469] width 228 height 44
type textarea "*********"
click at [526, 470] on textarea "**********" at bounding box center [605, 469] width 228 height 44
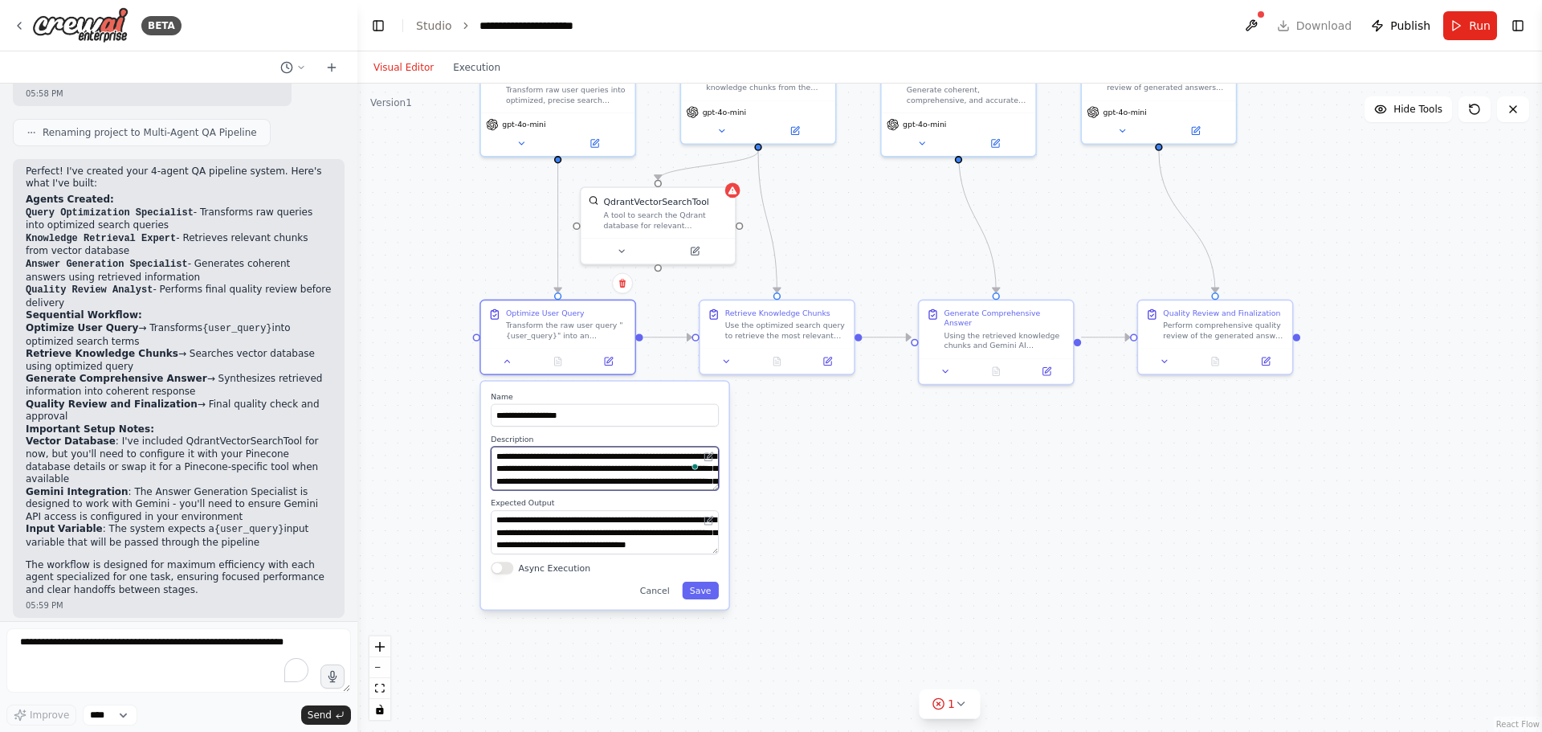
click at [526, 470] on textarea "**********" at bounding box center [605, 469] width 228 height 44
click at [560, 526] on textarea "**********" at bounding box center [605, 532] width 228 height 44
click at [784, 488] on div ".deletable-edge-delete-btn { width: 20px; height: 20px; border: 0px solid #ffff…" at bounding box center [949, 408] width 1185 height 648
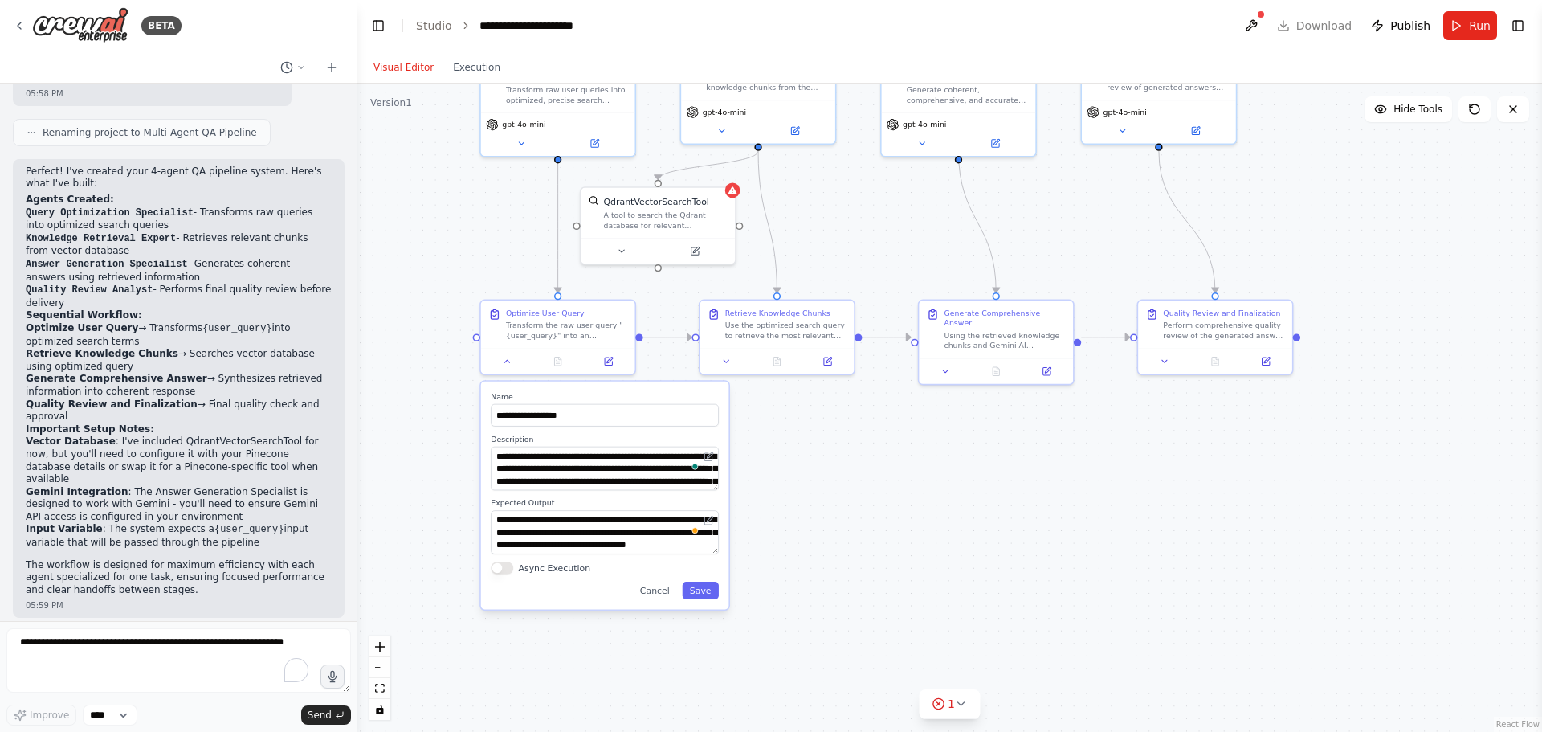
click at [867, 500] on div ".deletable-edge-delete-btn { width: 20px; height: 20px; border: 0px solid #ffff…" at bounding box center [949, 408] width 1185 height 648
click at [660, 596] on button "Cancel" at bounding box center [655, 591] width 45 height 18
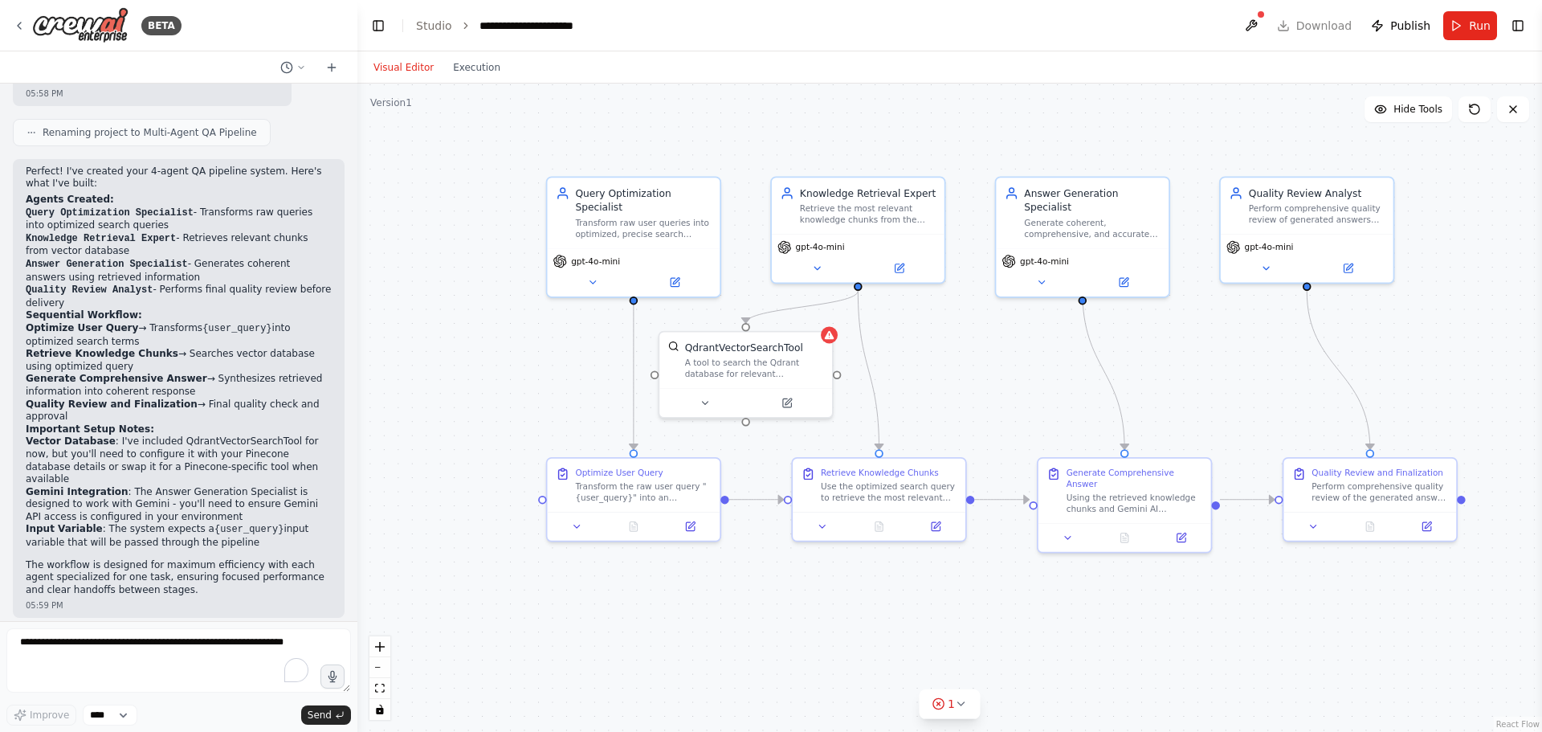
drag, startPoint x: 806, startPoint y: 490, endPoint x: 914, endPoint y: 668, distance: 207.6
click at [914, 668] on div ".deletable-edge-delete-btn { width: 20px; height: 20px; border: 0px solid #ffff…" at bounding box center [949, 408] width 1185 height 648
click at [578, 520] on icon at bounding box center [579, 520] width 6 height 2
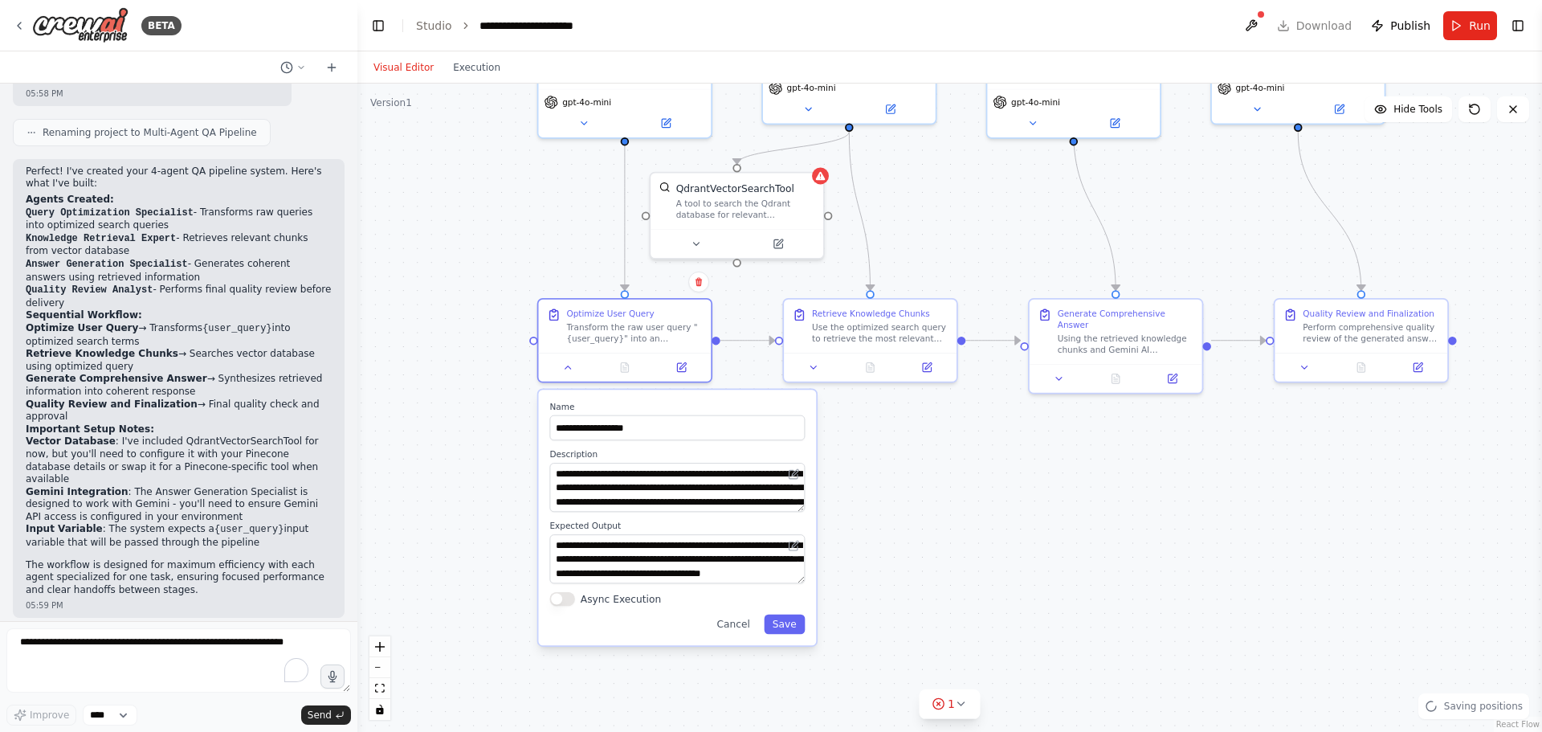
drag, startPoint x: 474, startPoint y: 423, endPoint x: 463, endPoint y: 268, distance: 155.4
click at [463, 268] on div ".deletable-edge-delete-btn { width: 20px; height: 20px; border: 0px solid #ffff…" at bounding box center [949, 408] width 1185 height 648
click at [649, 487] on textarea "**********" at bounding box center [676, 487] width 255 height 49
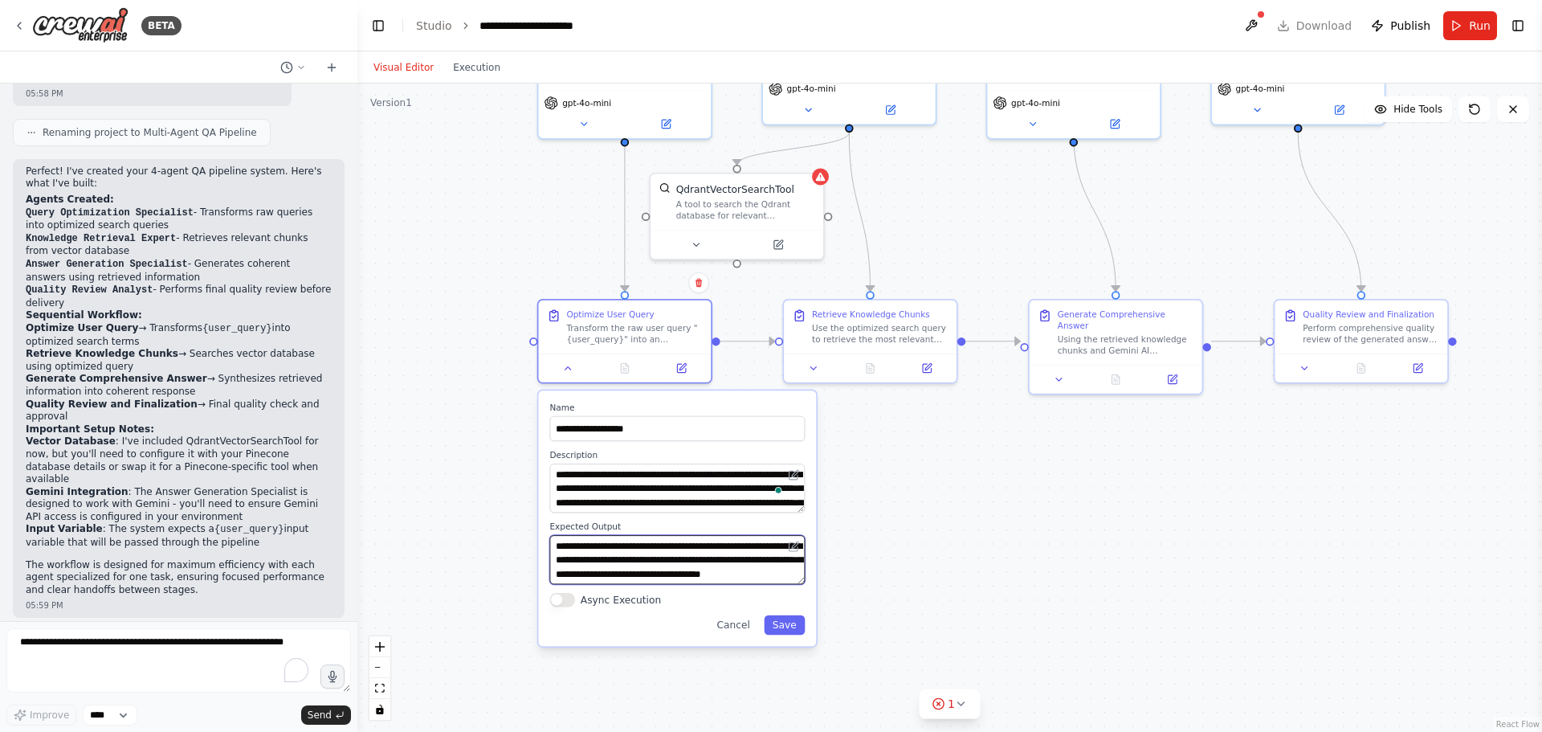
click at [650, 551] on textarea "**********" at bounding box center [676, 559] width 255 height 49
click at [745, 626] on button "Cancel" at bounding box center [733, 624] width 50 height 19
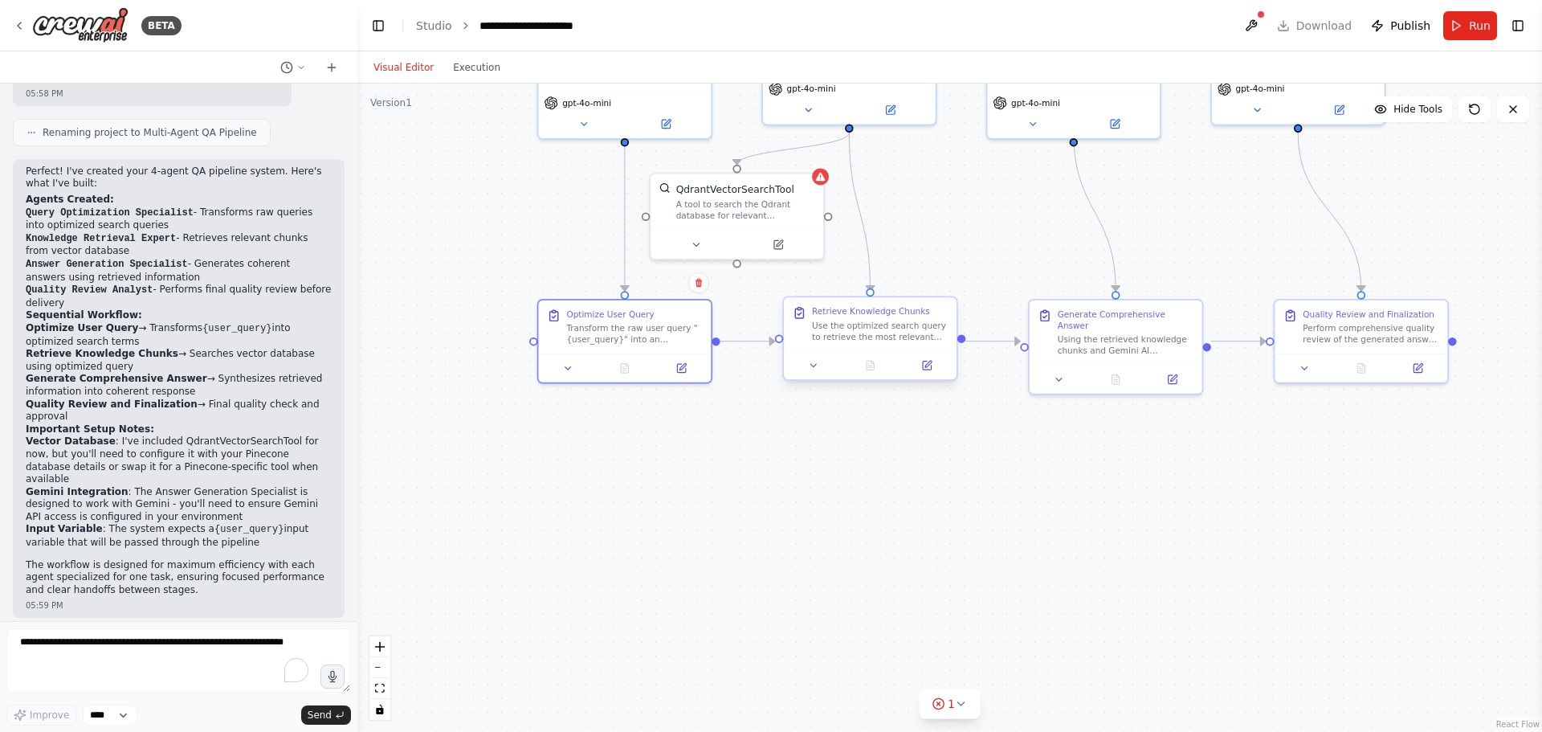
click at [811, 380] on div "Retrieve Knowledge Chunks Use the optimized search query to retrieve the most r…" at bounding box center [869, 338] width 175 height 85
click at [819, 373] on button at bounding box center [814, 365] width 48 height 17
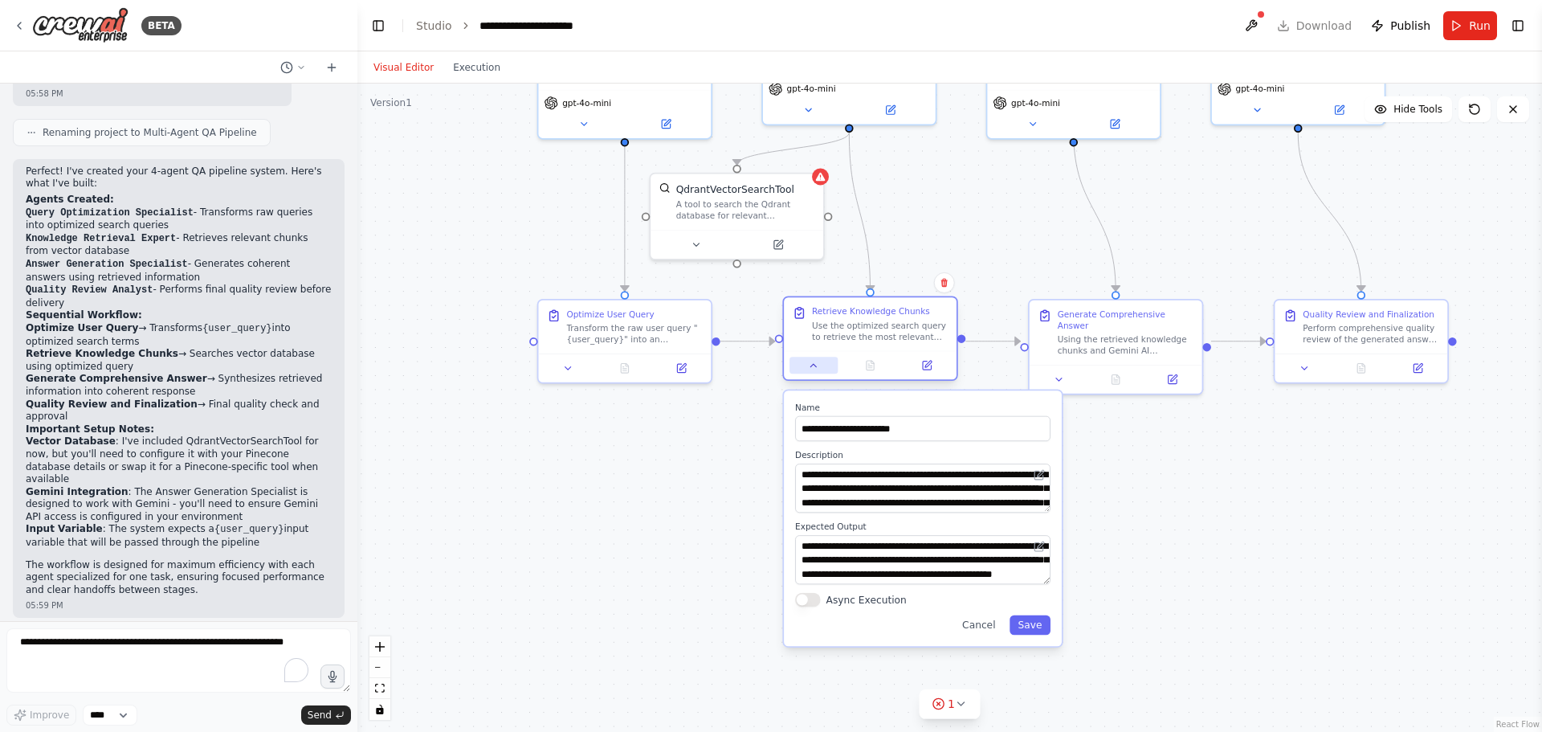
click at [819, 371] on button at bounding box center [814, 365] width 48 height 17
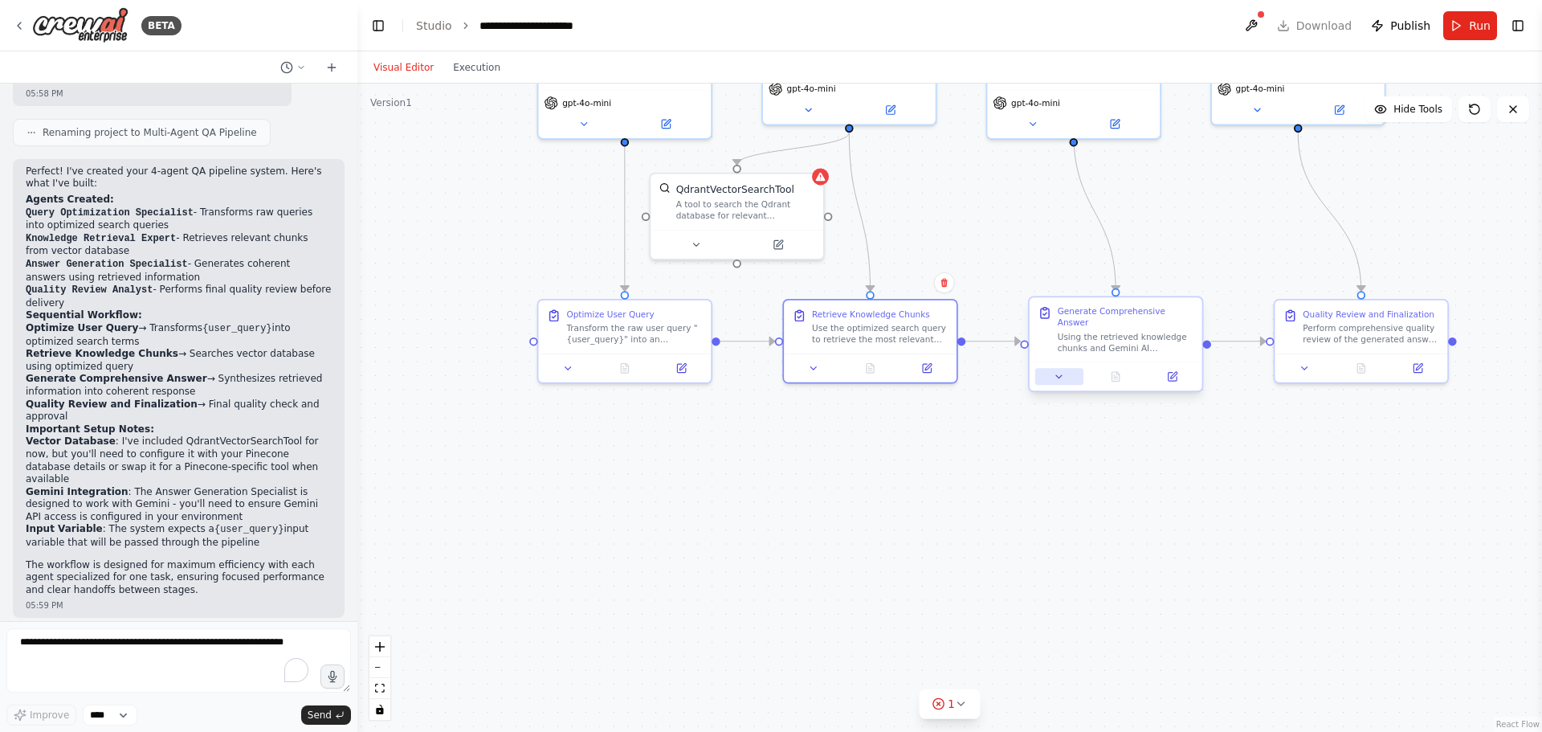
click at [1056, 372] on button at bounding box center [1059, 376] width 48 height 17
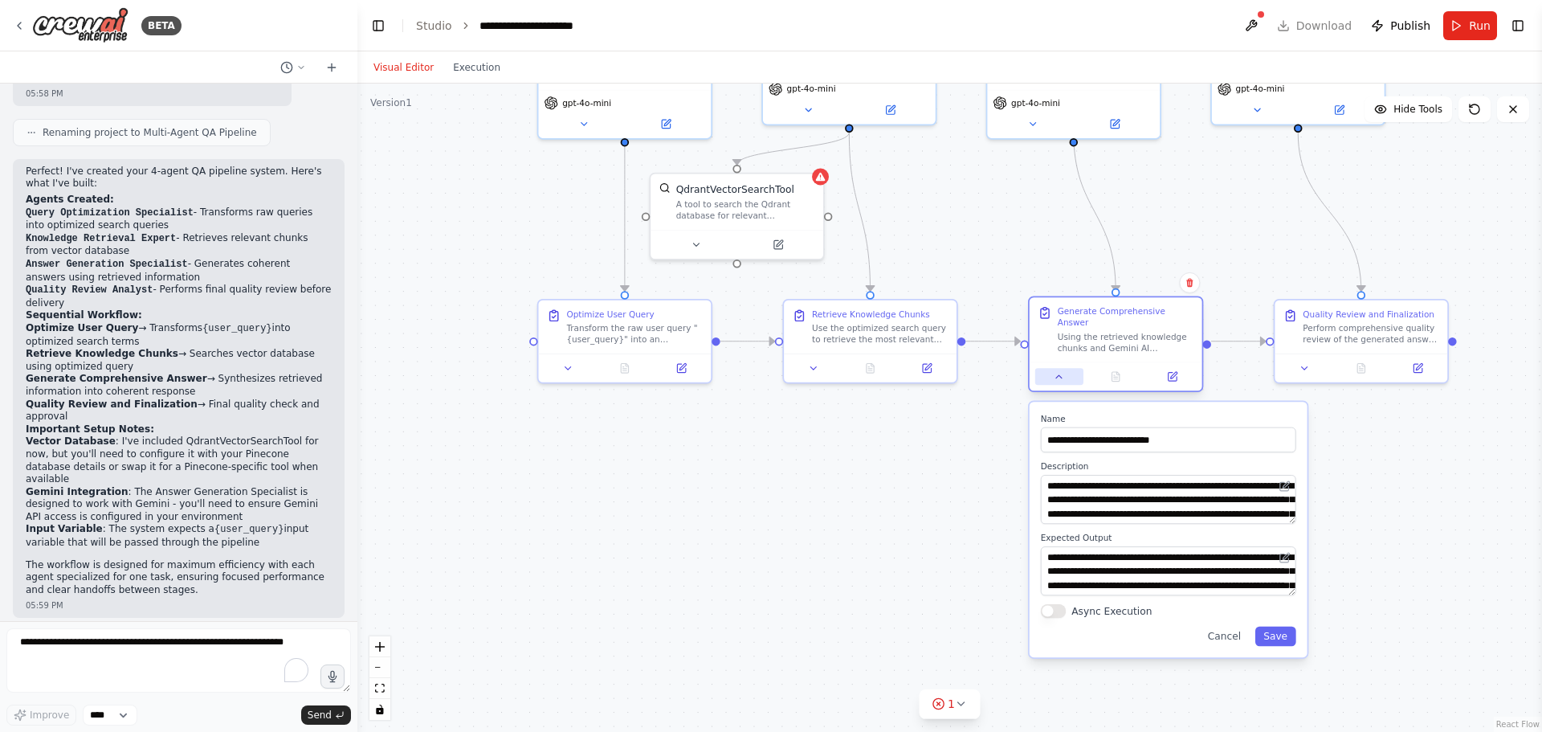
click at [1056, 371] on icon at bounding box center [1059, 376] width 11 height 11
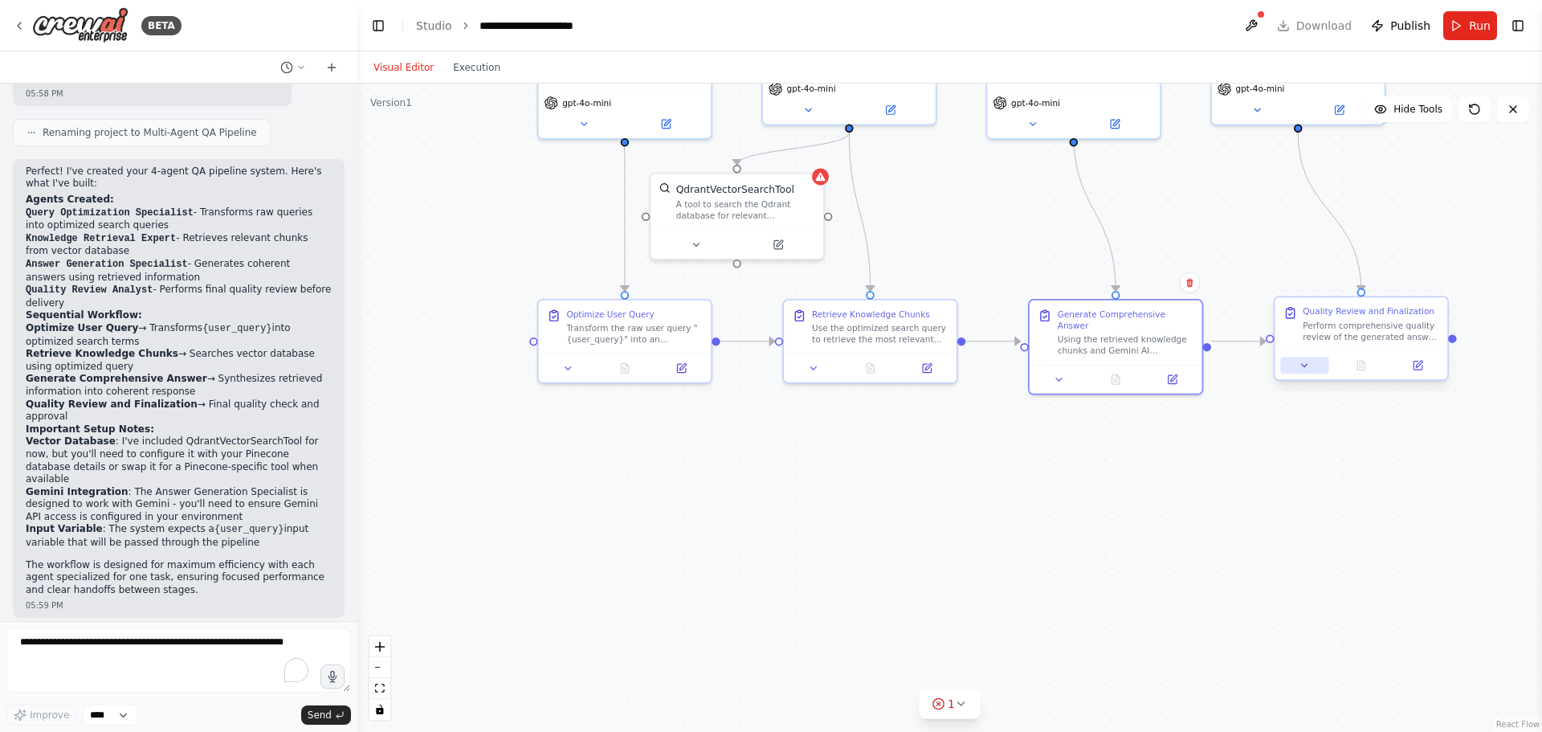
click at [1312, 367] on button at bounding box center [1304, 365] width 48 height 17
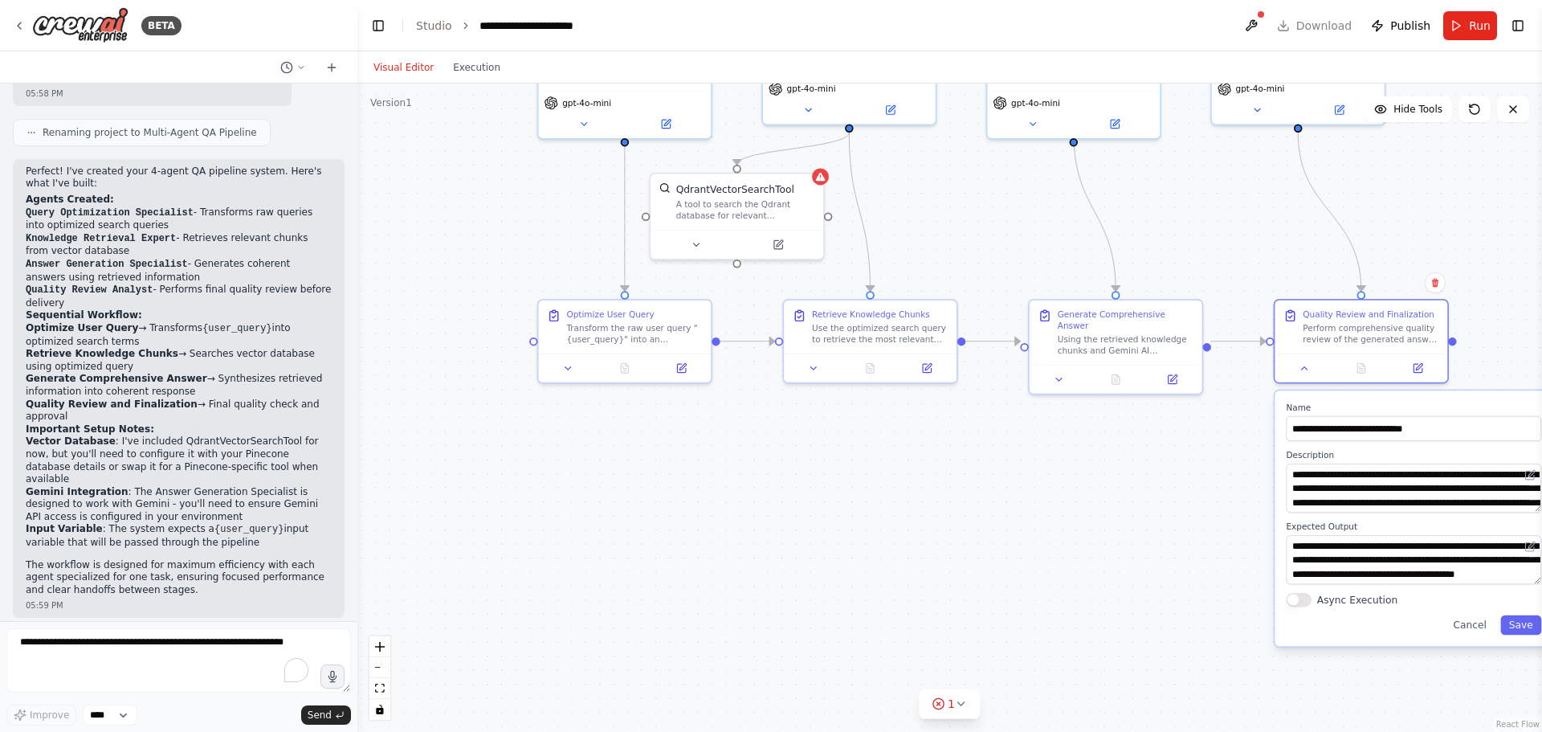
click at [1039, 526] on div ".deletable-edge-delete-btn { width: 20px; height: 20px; border: 0px solid #ffff…" at bounding box center [949, 408] width 1185 height 648
click at [794, 528] on div ".deletable-edge-delete-btn { width: 20px; height: 20px; border: 0px solid #ffff…" at bounding box center [949, 408] width 1185 height 648
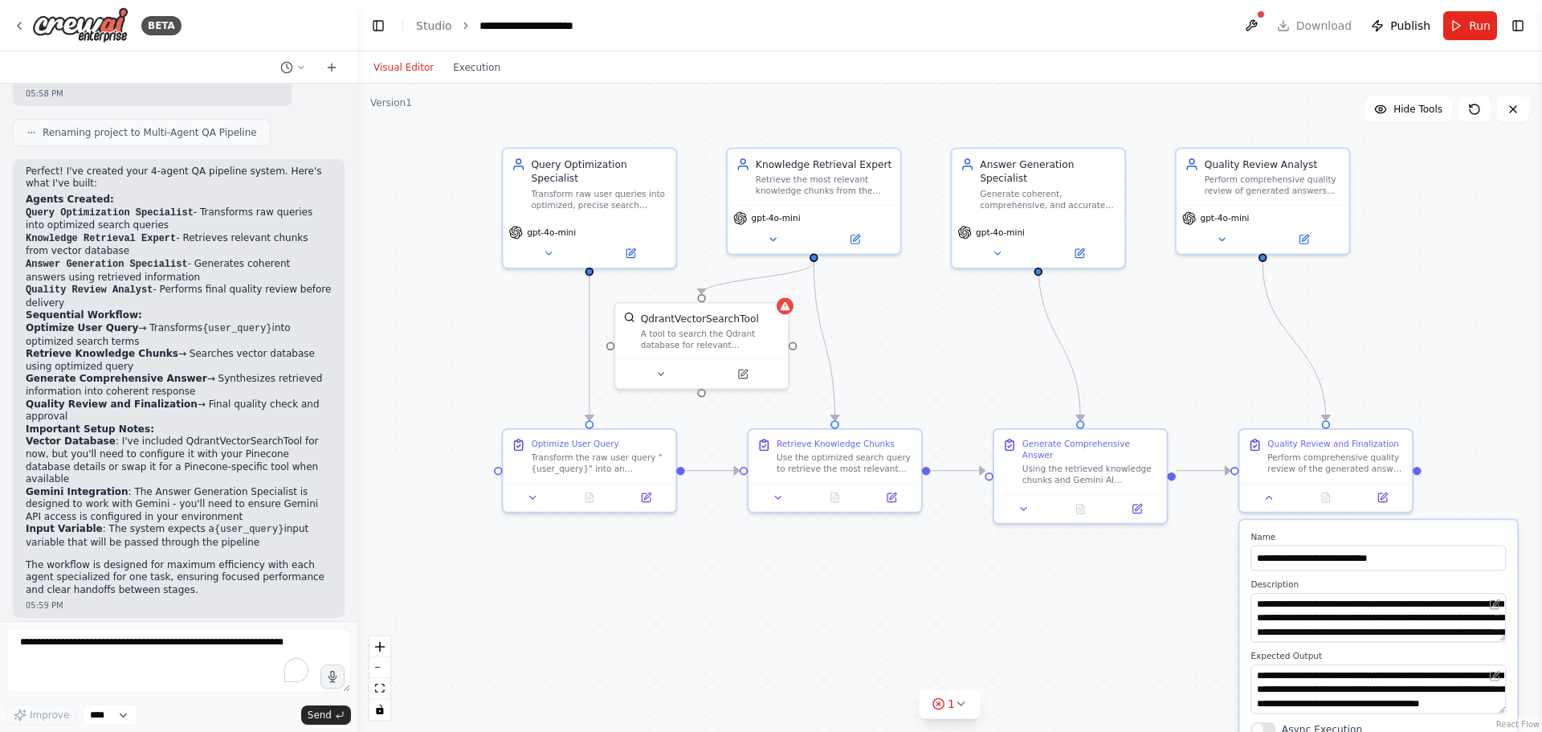
drag, startPoint x: 794, startPoint y: 528, endPoint x: 757, endPoint y: 659, distance: 136.8
click at [757, 659] on div ".deletable-edge-delete-btn { width: 20px; height: 20px; border: 0px solid #ffff…" at bounding box center [949, 408] width 1185 height 648
click at [1423, 323] on div ".deletable-edge-delete-btn { width: 20px; height: 20px; border: 0px solid #ffff…" at bounding box center [949, 408] width 1185 height 648
click at [1073, 690] on div ".deletable-edge-delete-btn { width: 20px; height: 20px; border: 0px solid #ffff…" at bounding box center [949, 408] width 1185 height 648
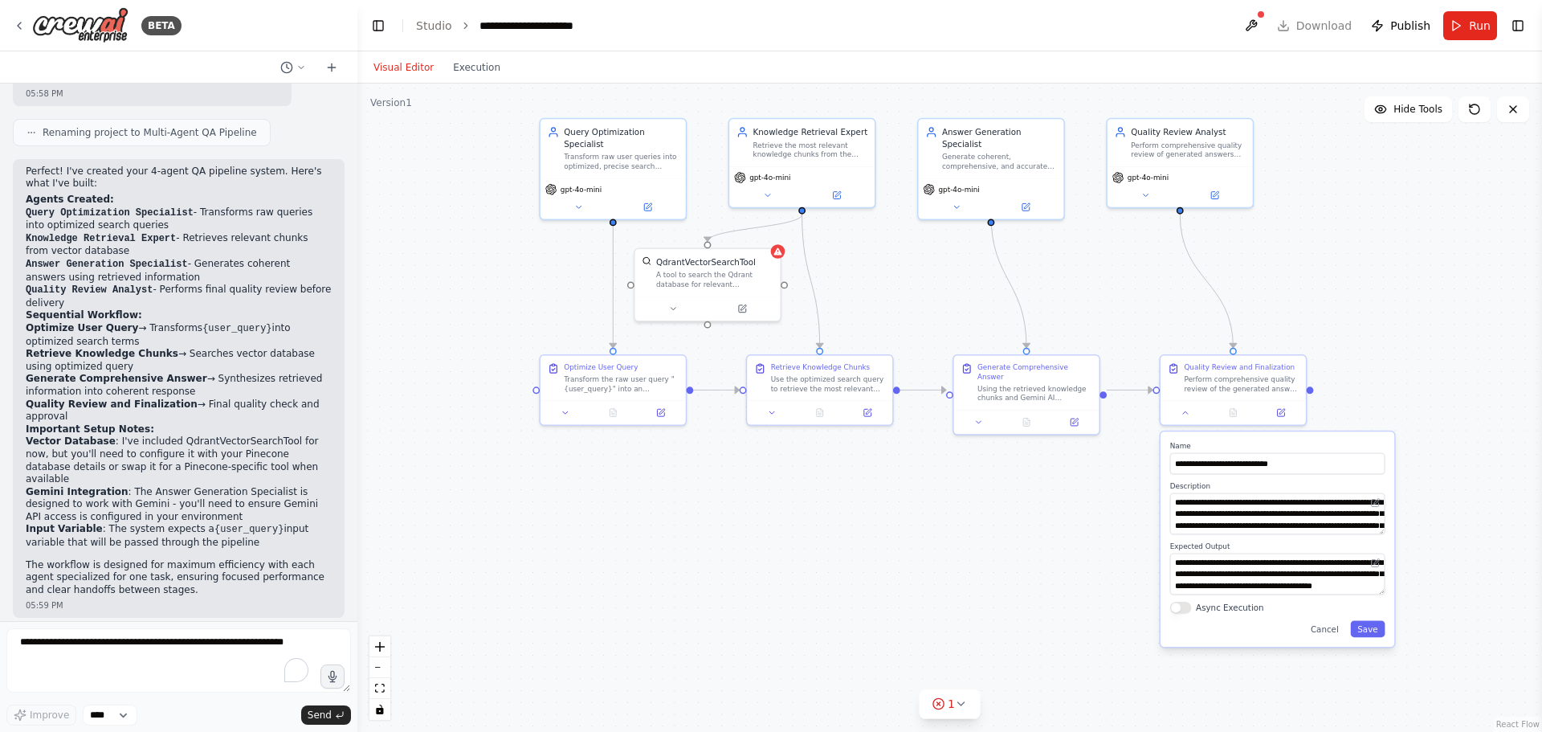
drag, startPoint x: 1438, startPoint y: 384, endPoint x: 1386, endPoint y: 267, distance: 128.1
click at [1386, 267] on div ".deletable-edge-delete-btn { width: 20px; height: 20px; border: 0px solid #ffff…" at bounding box center [949, 408] width 1185 height 648
click at [1340, 623] on button "Cancel" at bounding box center [1325, 629] width 43 height 17
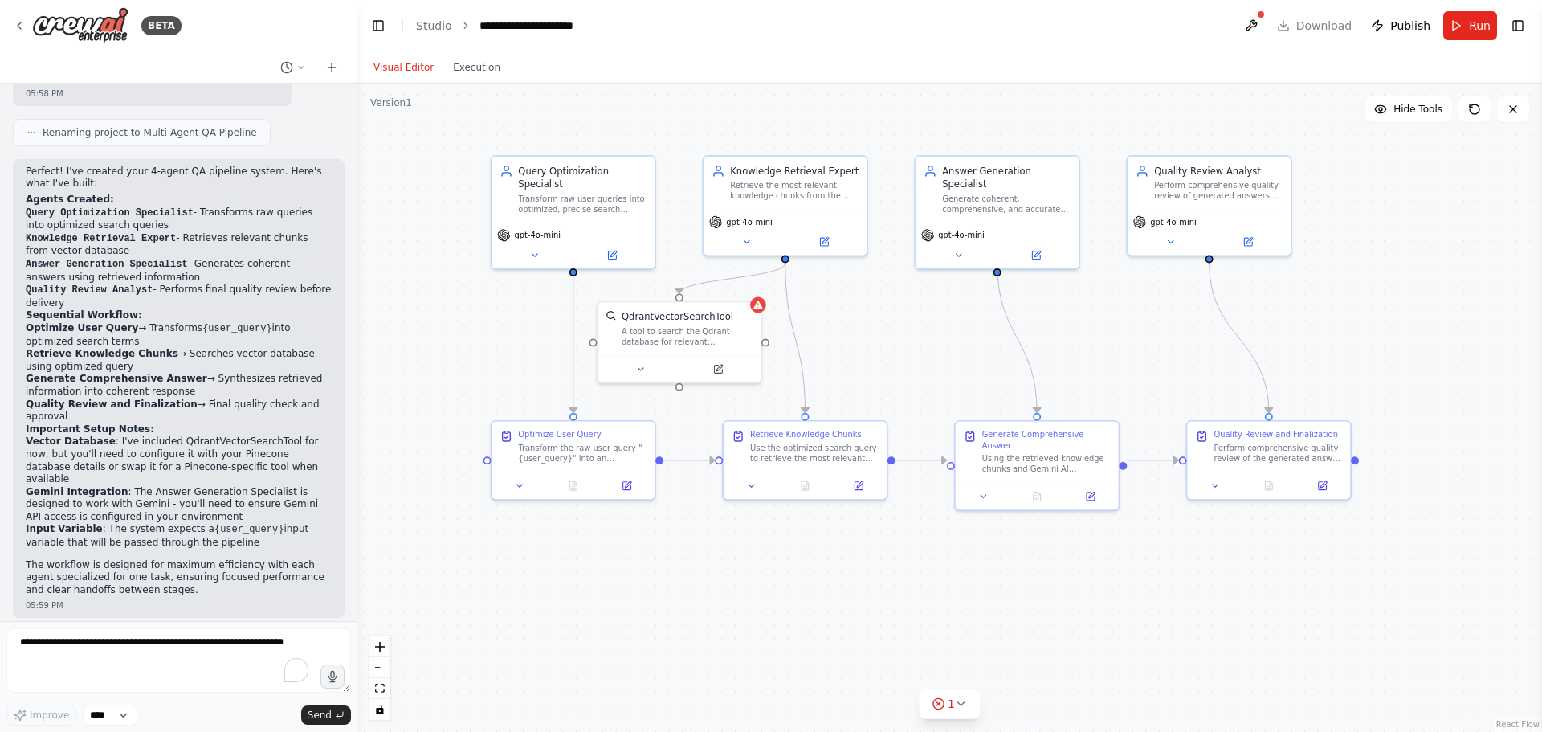
drag, startPoint x: 1059, startPoint y: 548, endPoint x: 1110, endPoint y: 634, distance: 100.2
click at [1110, 634] on div ".deletable-edge-delete-btn { width: 20px; height: 20px; border: 0px solid #ffff…" at bounding box center [949, 408] width 1185 height 648
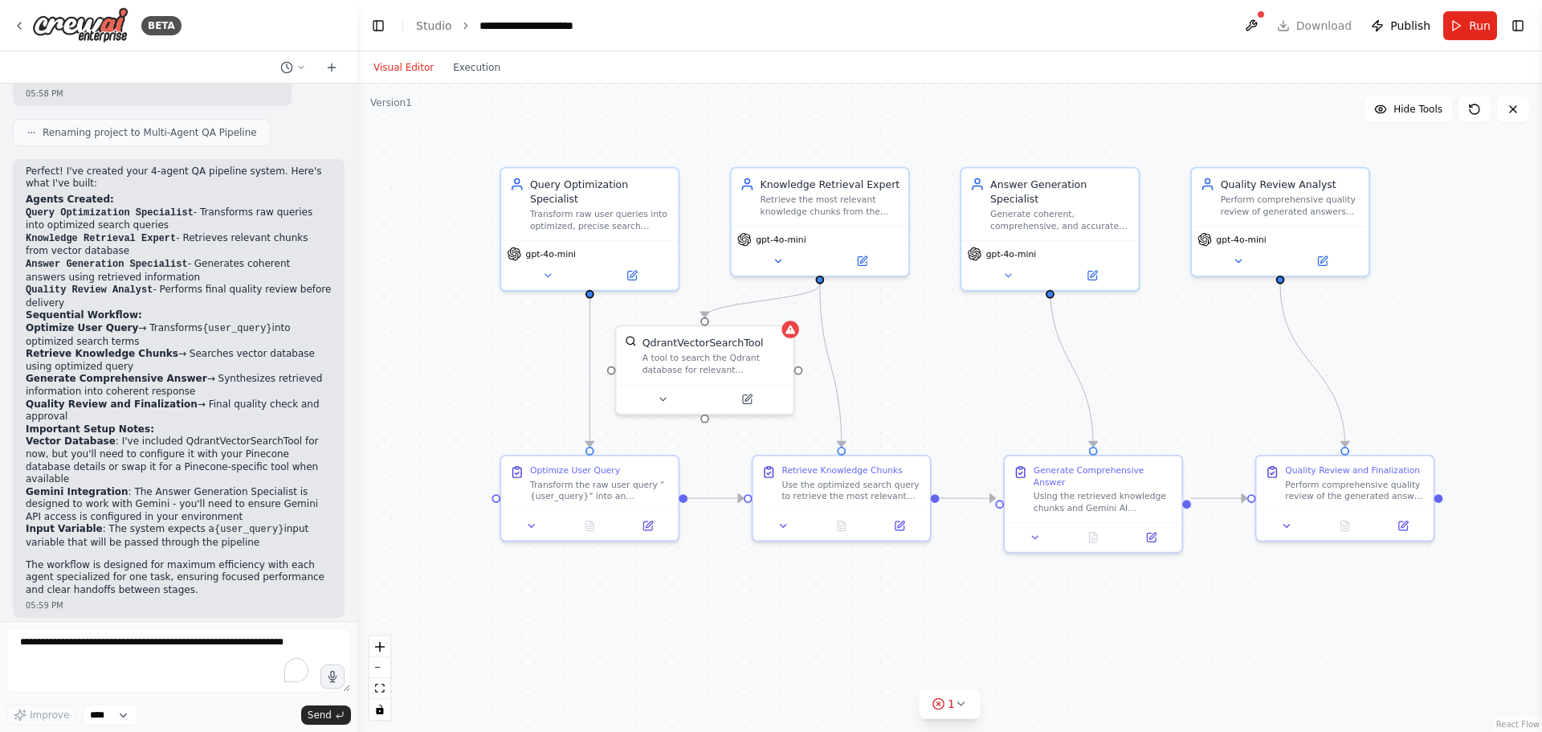
drag, startPoint x: 1110, startPoint y: 634, endPoint x: 1178, endPoint y: 681, distance: 82.5
click at [1178, 681] on div ".deletable-edge-delete-btn { width: 20px; height: 20px; border: 0px solid #ffff…" at bounding box center [949, 408] width 1185 height 648
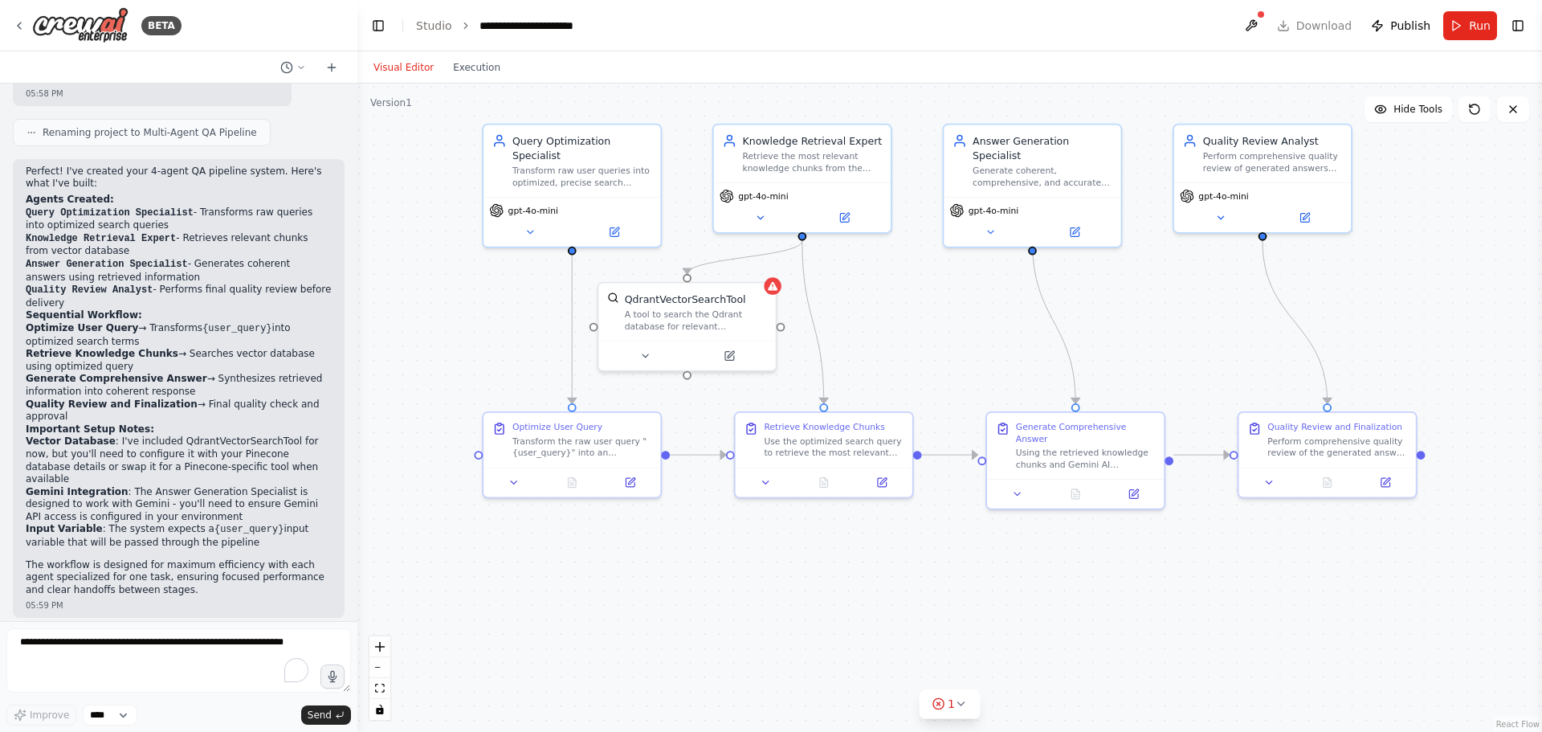
drag, startPoint x: 440, startPoint y: 333, endPoint x: 419, endPoint y: 287, distance: 50.3
click at [419, 287] on div ".deletable-edge-delete-btn { width: 20px; height: 20px; border: 0px solid #ffff…" at bounding box center [949, 408] width 1185 height 648
click at [518, 478] on icon at bounding box center [513, 479] width 11 height 11
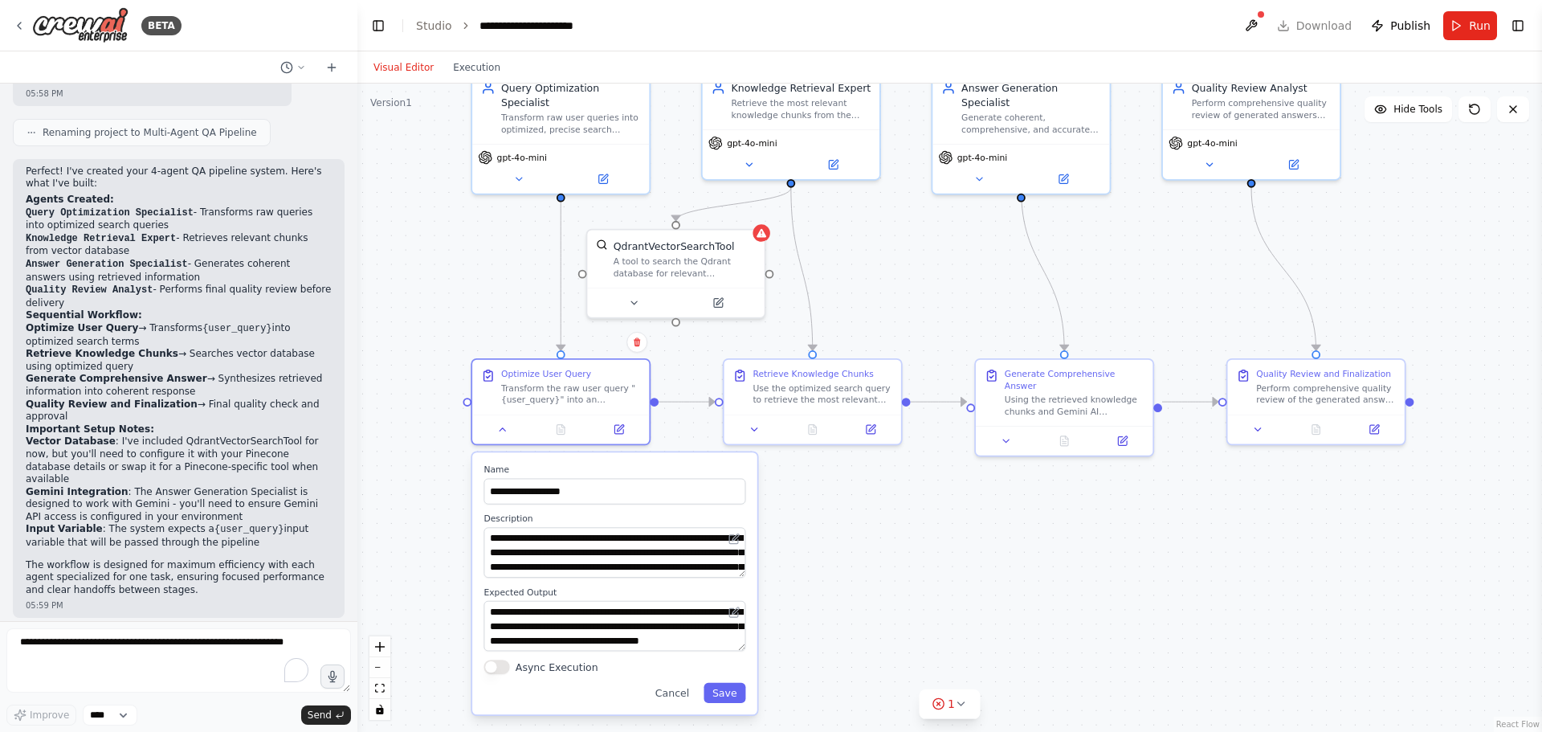
drag, startPoint x: 457, startPoint y: 365, endPoint x: 446, endPoint y: 316, distance: 49.5
click at [446, 316] on div ".deletable-edge-delete-btn { width: 20px; height: 20px; border: 0px solid #ffff…" at bounding box center [949, 408] width 1185 height 648
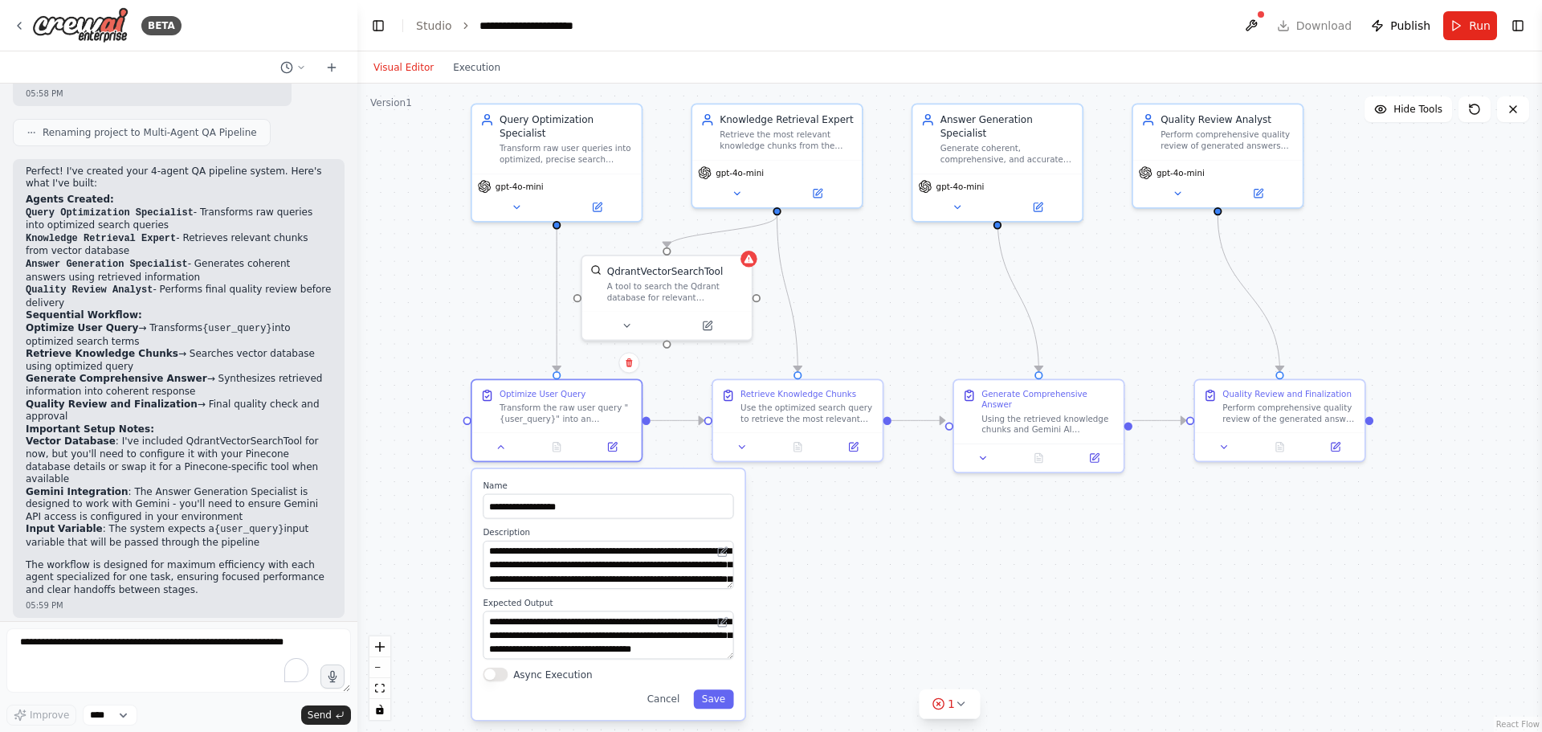
drag, startPoint x: 446, startPoint y: 316, endPoint x: 447, endPoint y: 336, distance: 19.3
click at [447, 336] on div ".deletable-edge-delete-btn { width: 20px; height: 20px; border: 0px solid #ffff…" at bounding box center [949, 408] width 1185 height 648
click at [561, 635] on textarea "**********" at bounding box center [608, 636] width 251 height 48
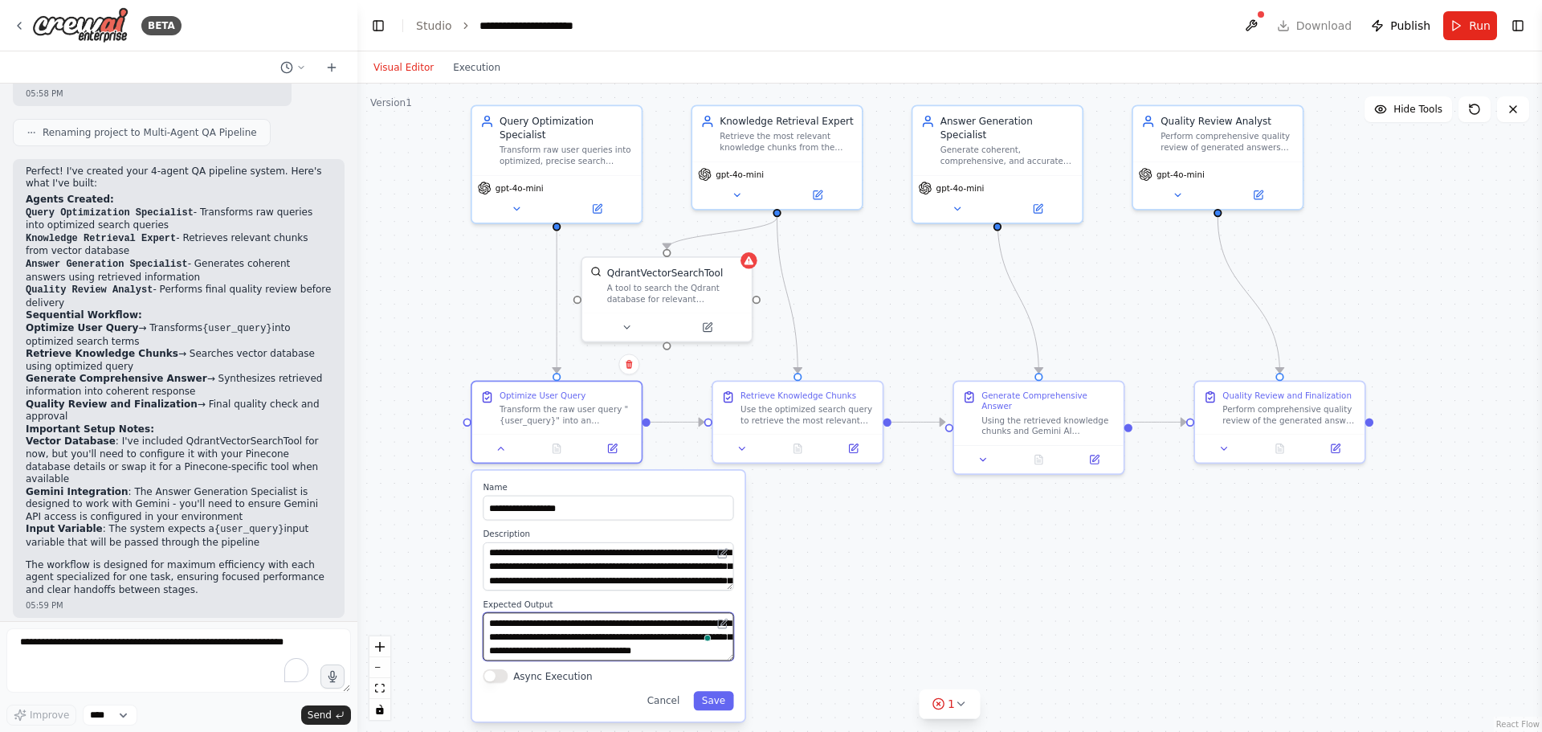
click at [561, 639] on textarea "**********" at bounding box center [608, 636] width 251 height 48
click at [676, 699] on button "Cancel" at bounding box center [663, 700] width 49 height 19
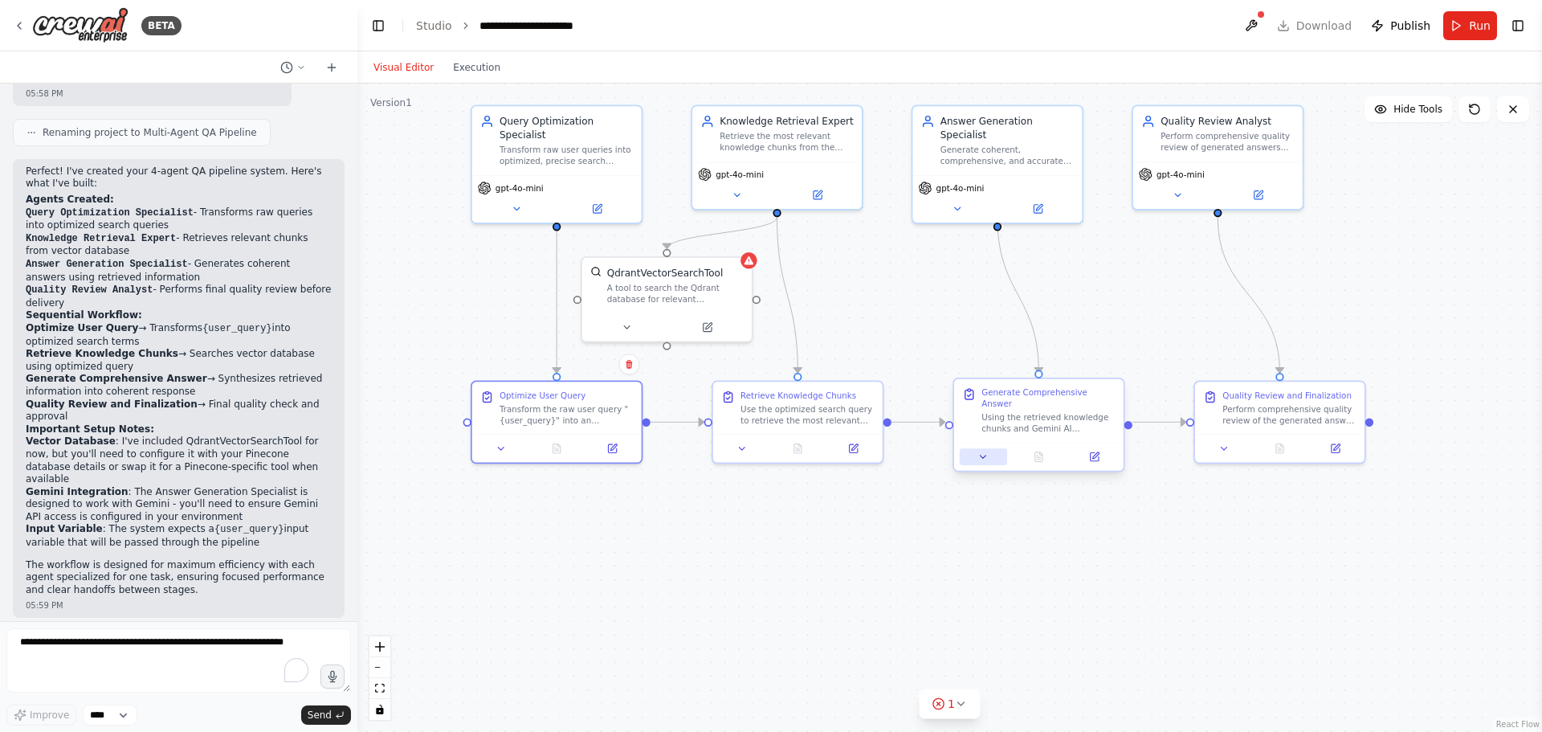
click at [974, 448] on button at bounding box center [983, 456] width 47 height 17
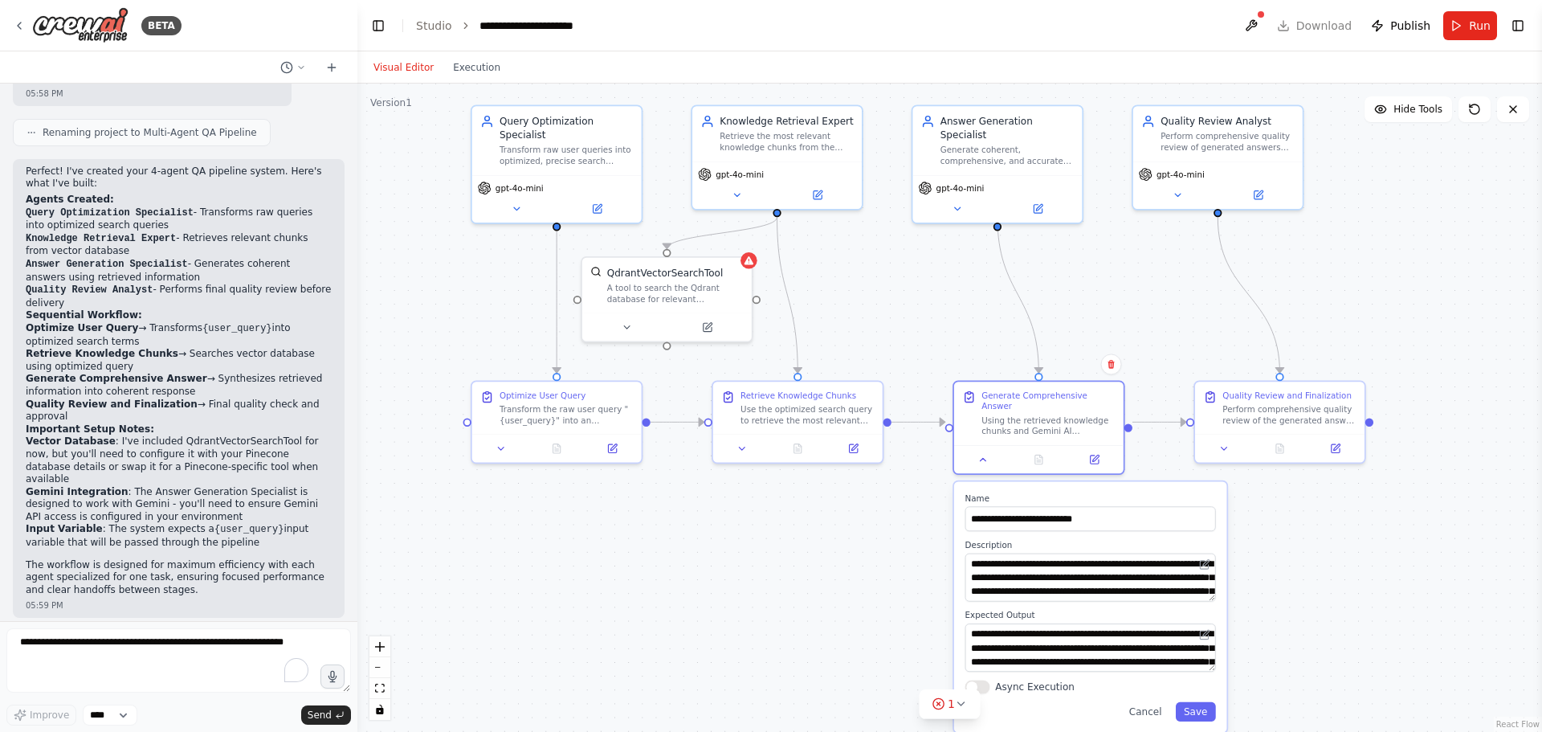
click at [896, 502] on div ".deletable-edge-delete-btn { width: 20px; height: 20px; border: 0px solid #ffff…" at bounding box center [949, 408] width 1185 height 648
click at [1154, 702] on button "Cancel" at bounding box center [1145, 711] width 49 height 19
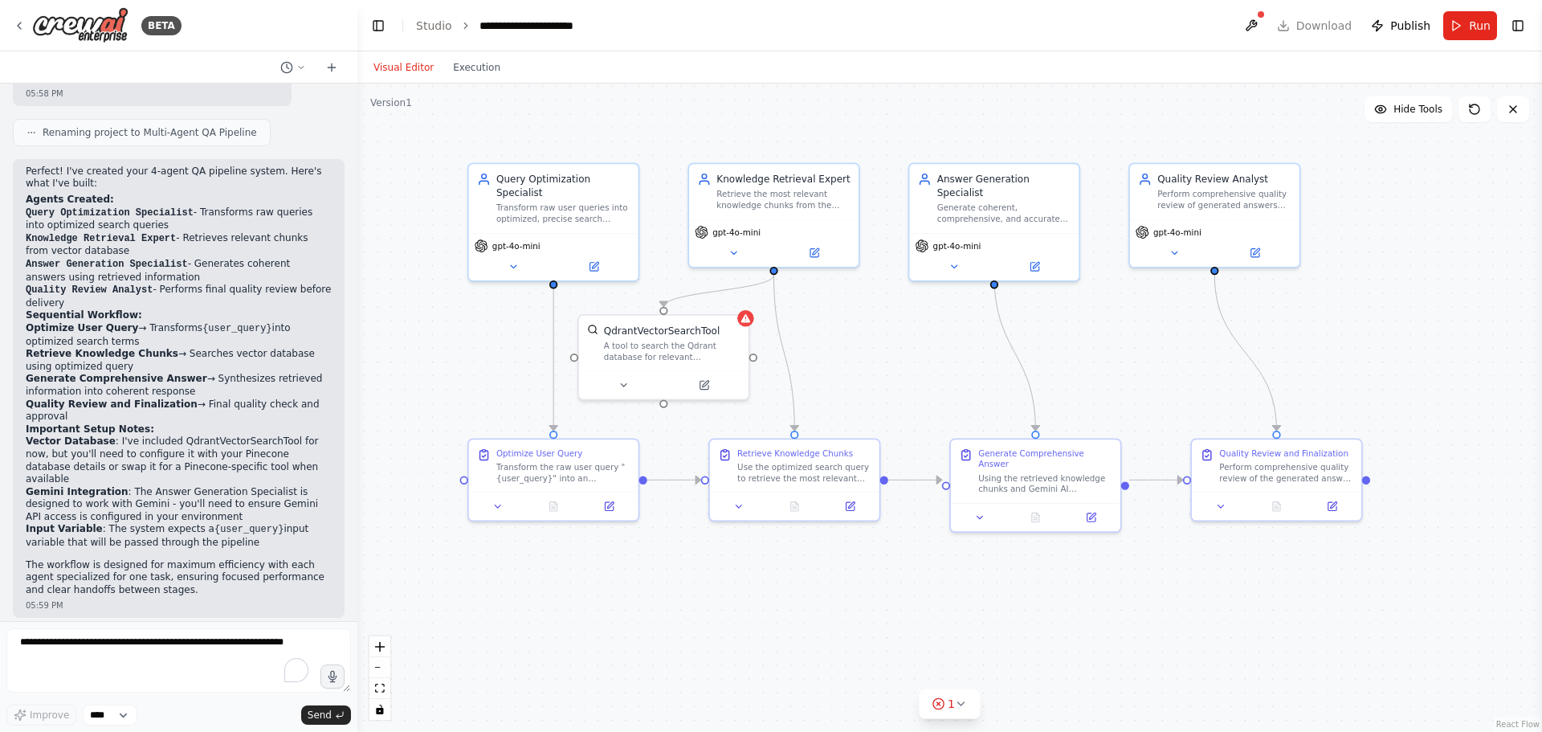
drag, startPoint x: 1119, startPoint y: 586, endPoint x: 1116, endPoint y: 651, distance: 65.1
click at [1116, 651] on div ".deletable-edge-delete-btn { width: 20px; height: 20px; border: 0px solid #ffff…" at bounding box center [949, 408] width 1185 height 648
